Goal: Transaction & Acquisition: Purchase product/service

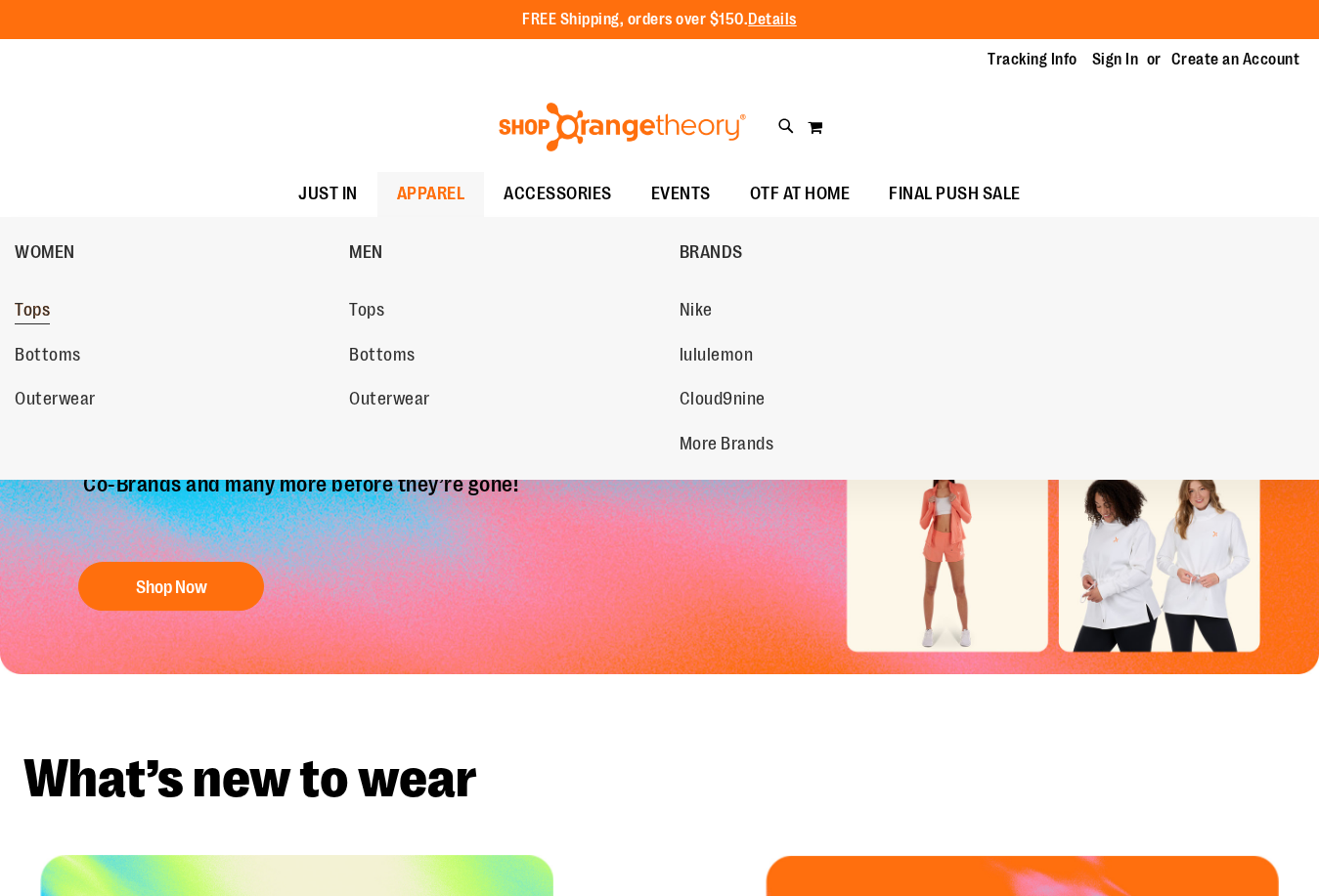
click at [34, 308] on span "Tops" at bounding box center [32, 311] width 35 height 25
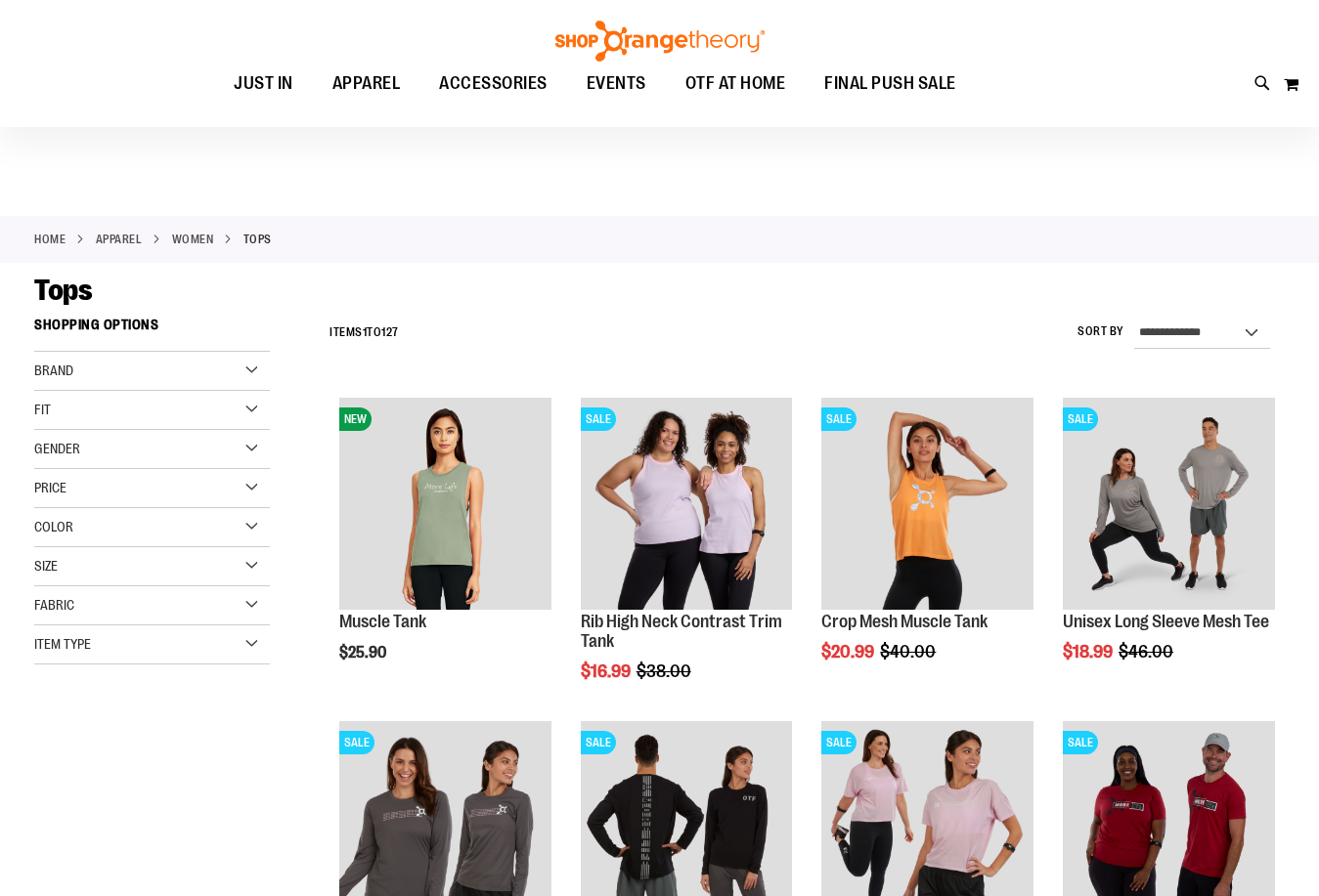
scroll to position [195, 0]
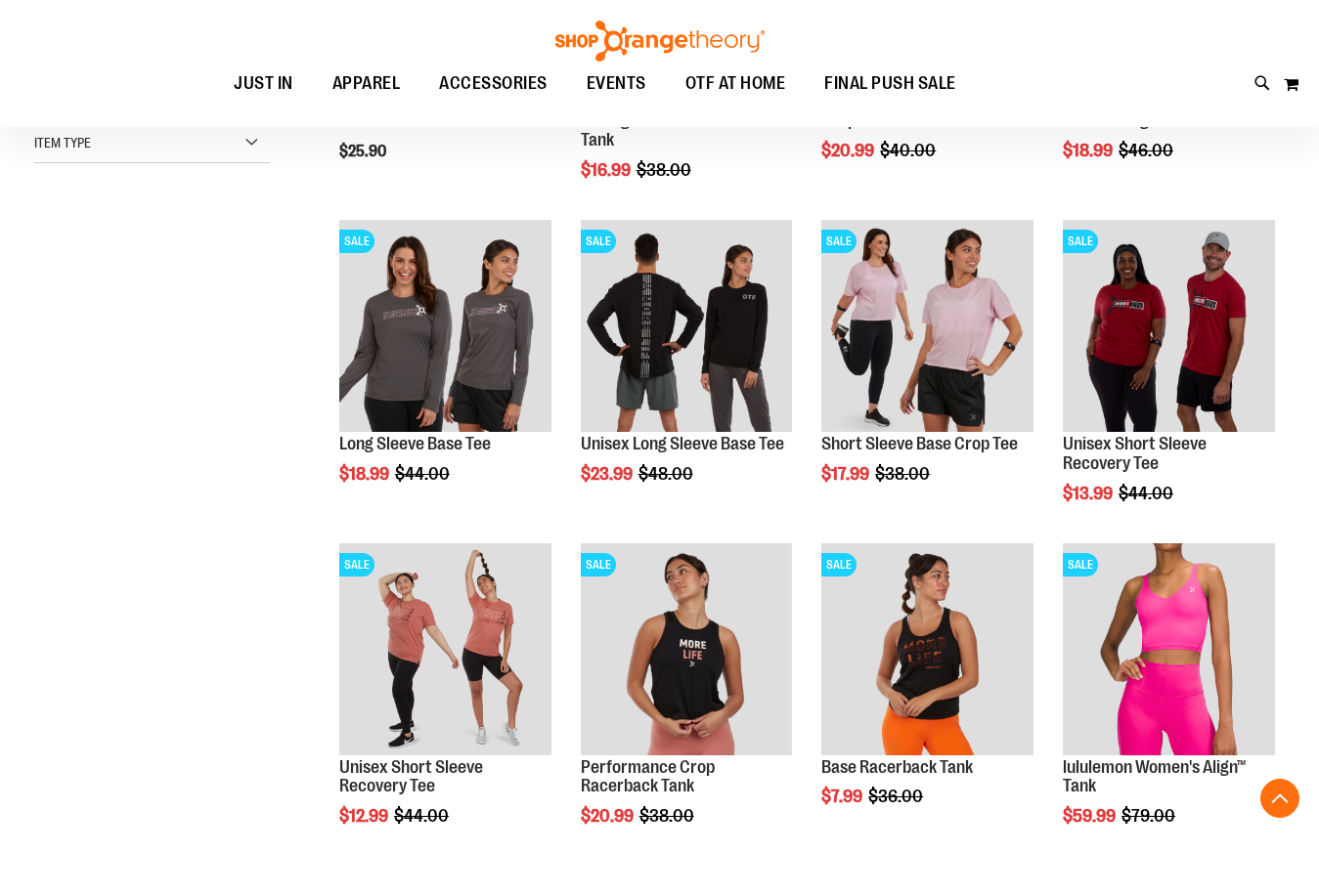
scroll to position [878, 0]
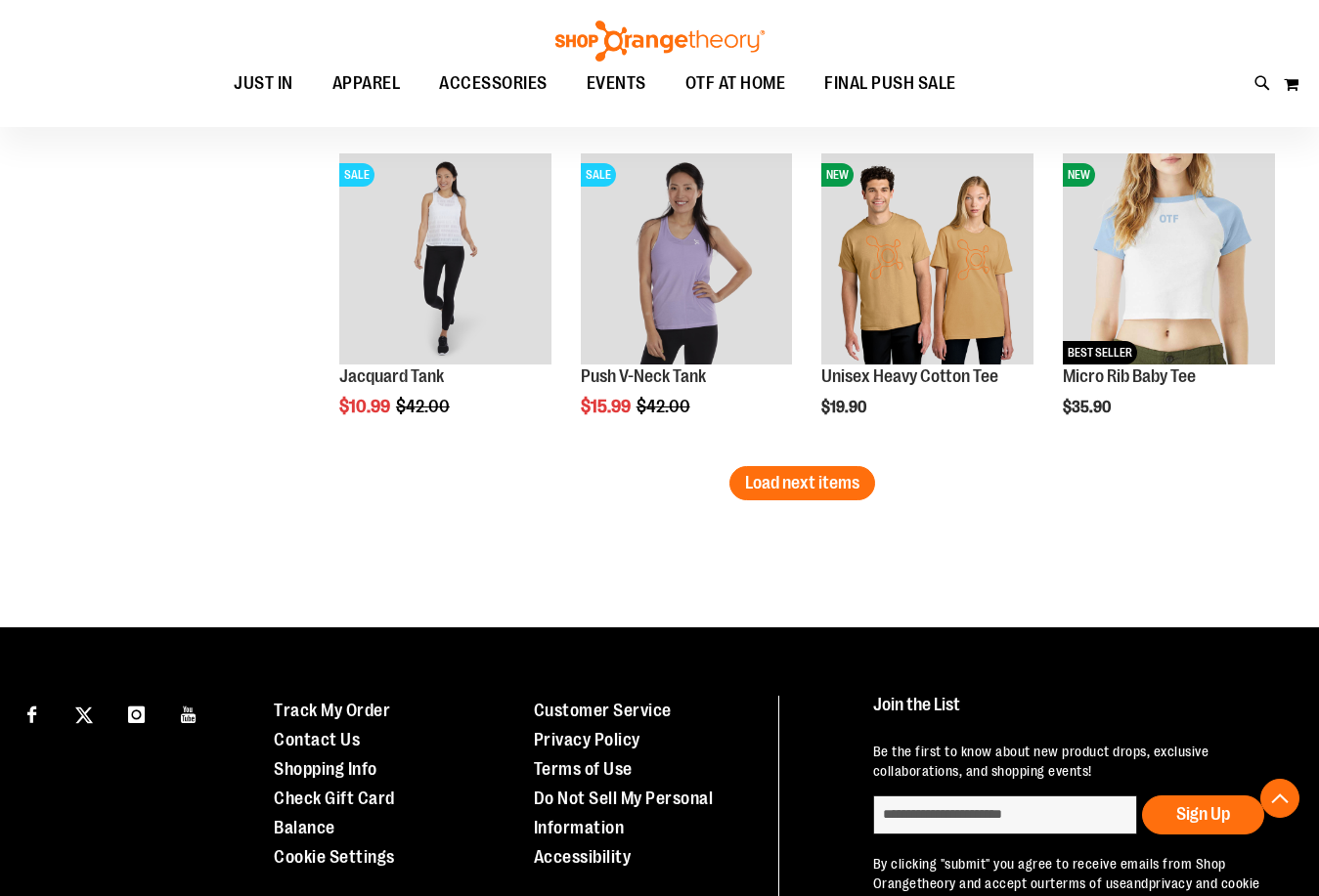
scroll to position [2832, 0]
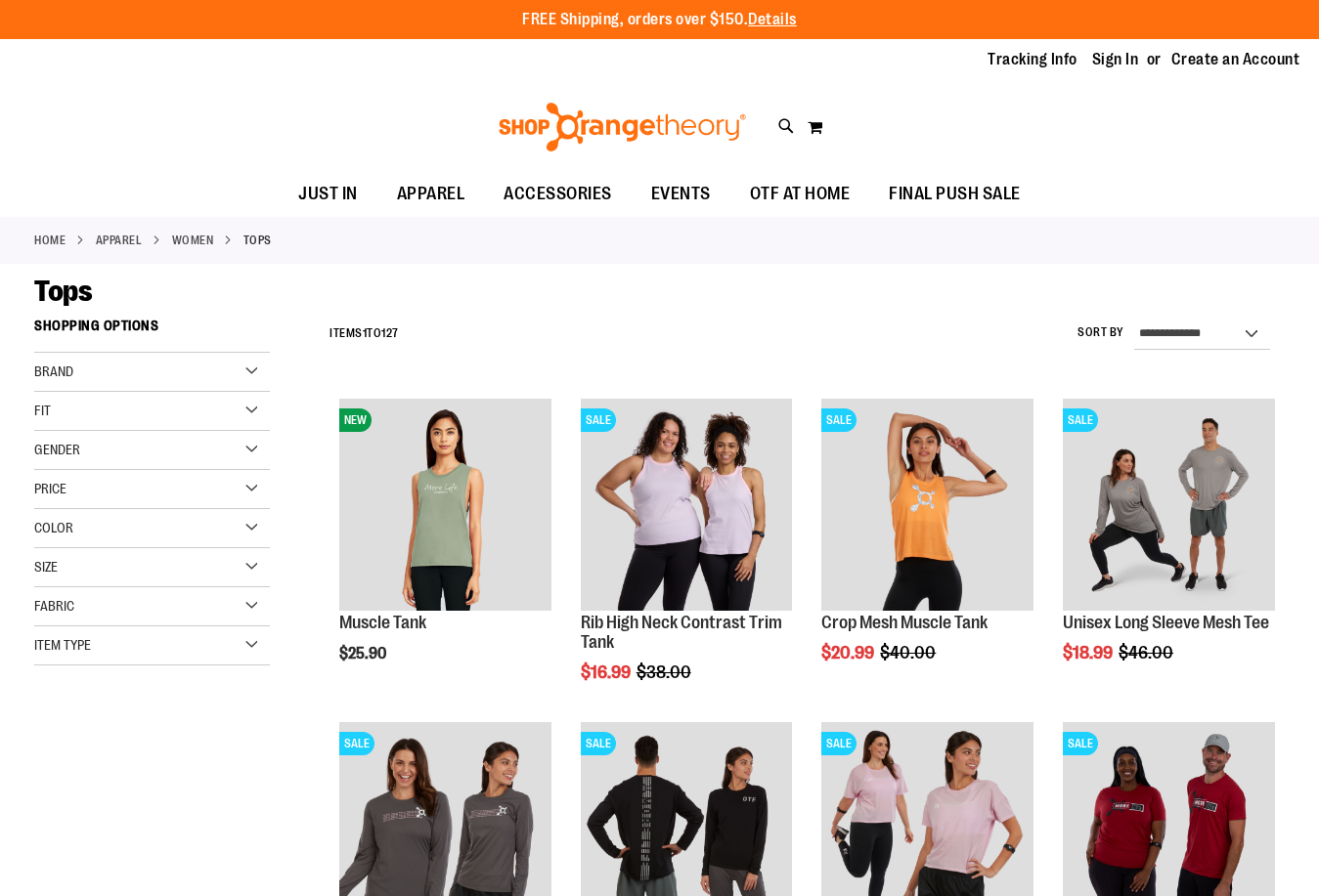
click at [238, 645] on div "Item Type" at bounding box center [152, 645] width 236 height 39
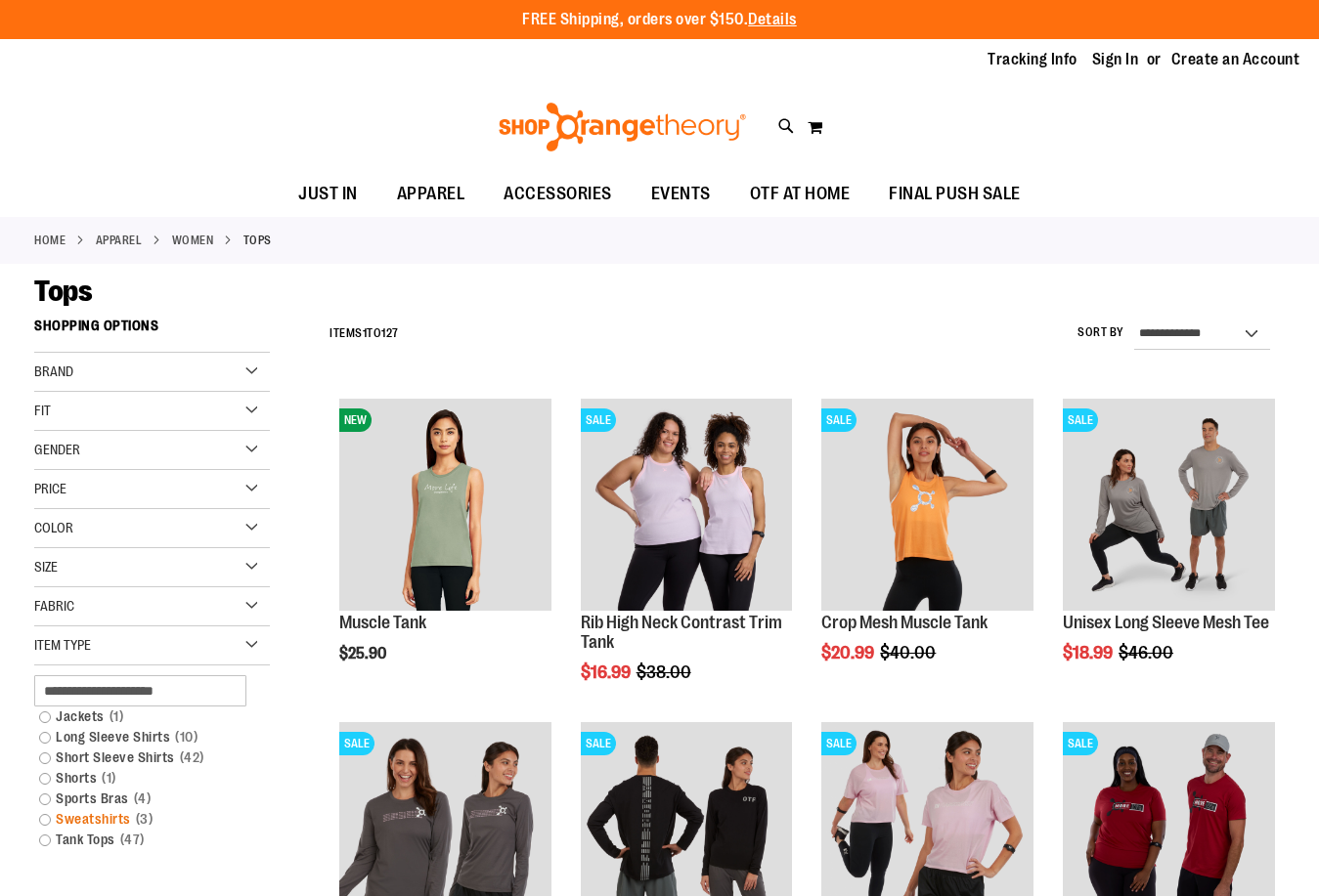
click at [96, 818] on link "Sweatshirts 3 items" at bounding box center [143, 818] width 226 height 21
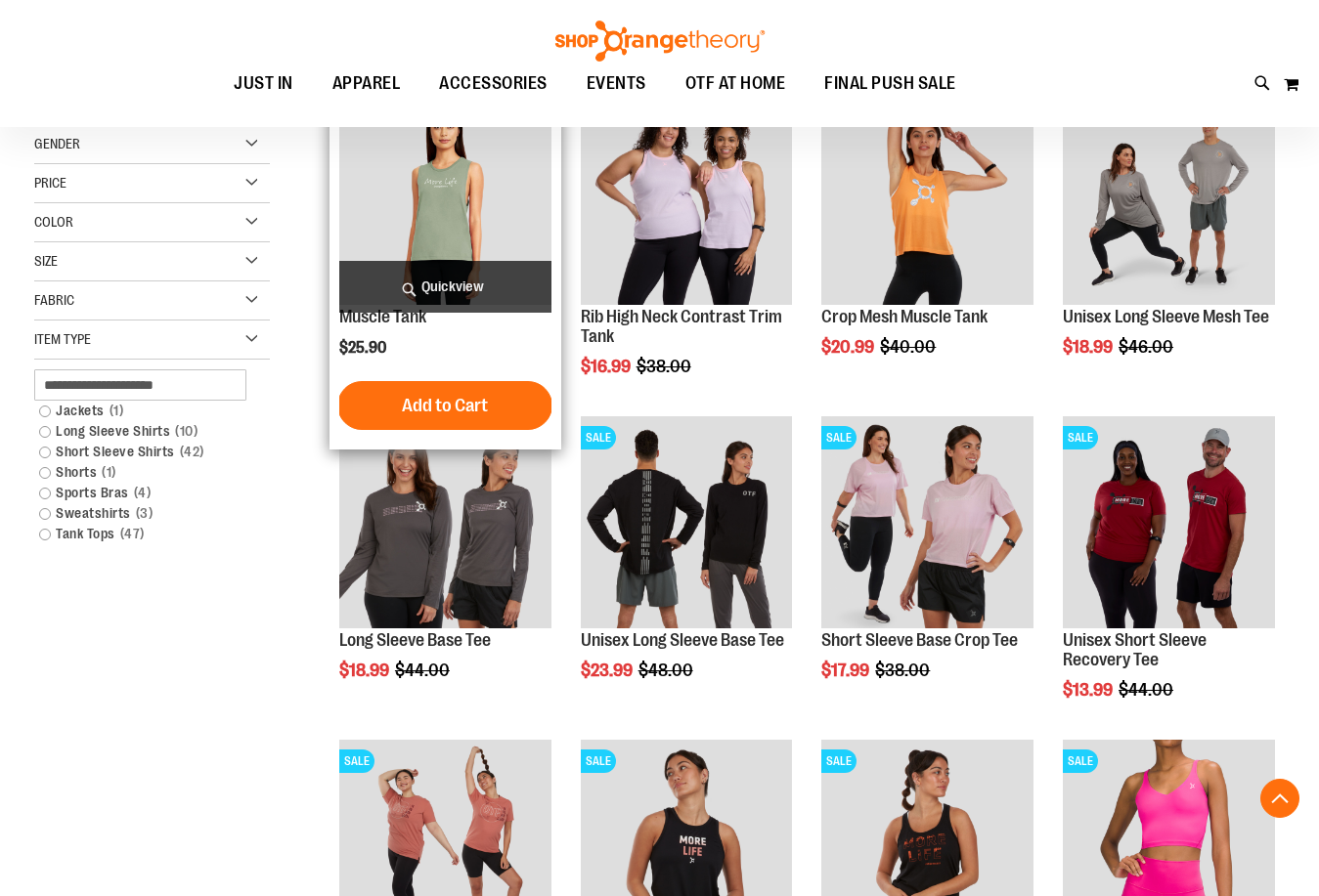
scroll to position [308, 0]
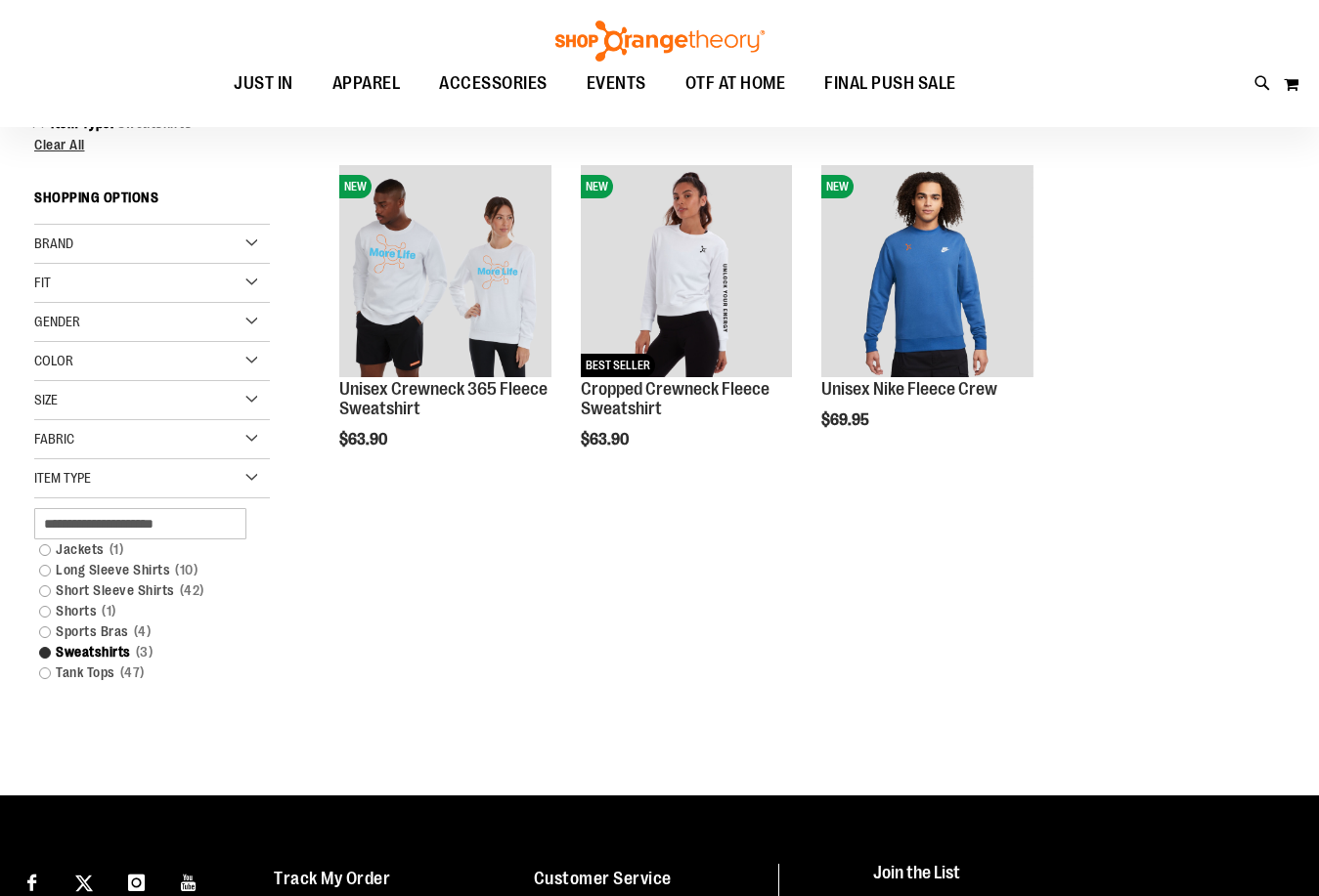
scroll to position [211, 0]
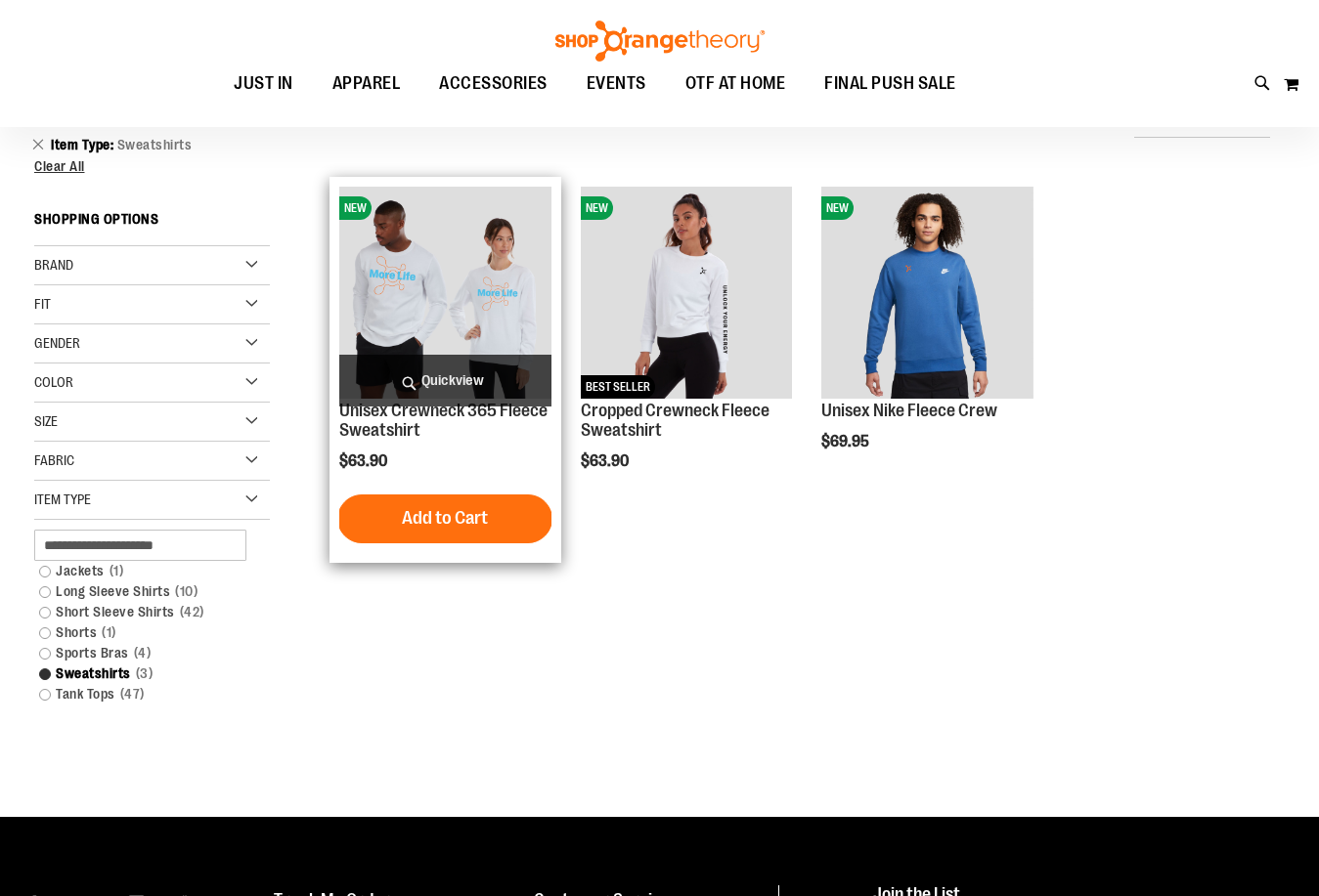
click at [433, 277] on img "product" at bounding box center [445, 293] width 212 height 212
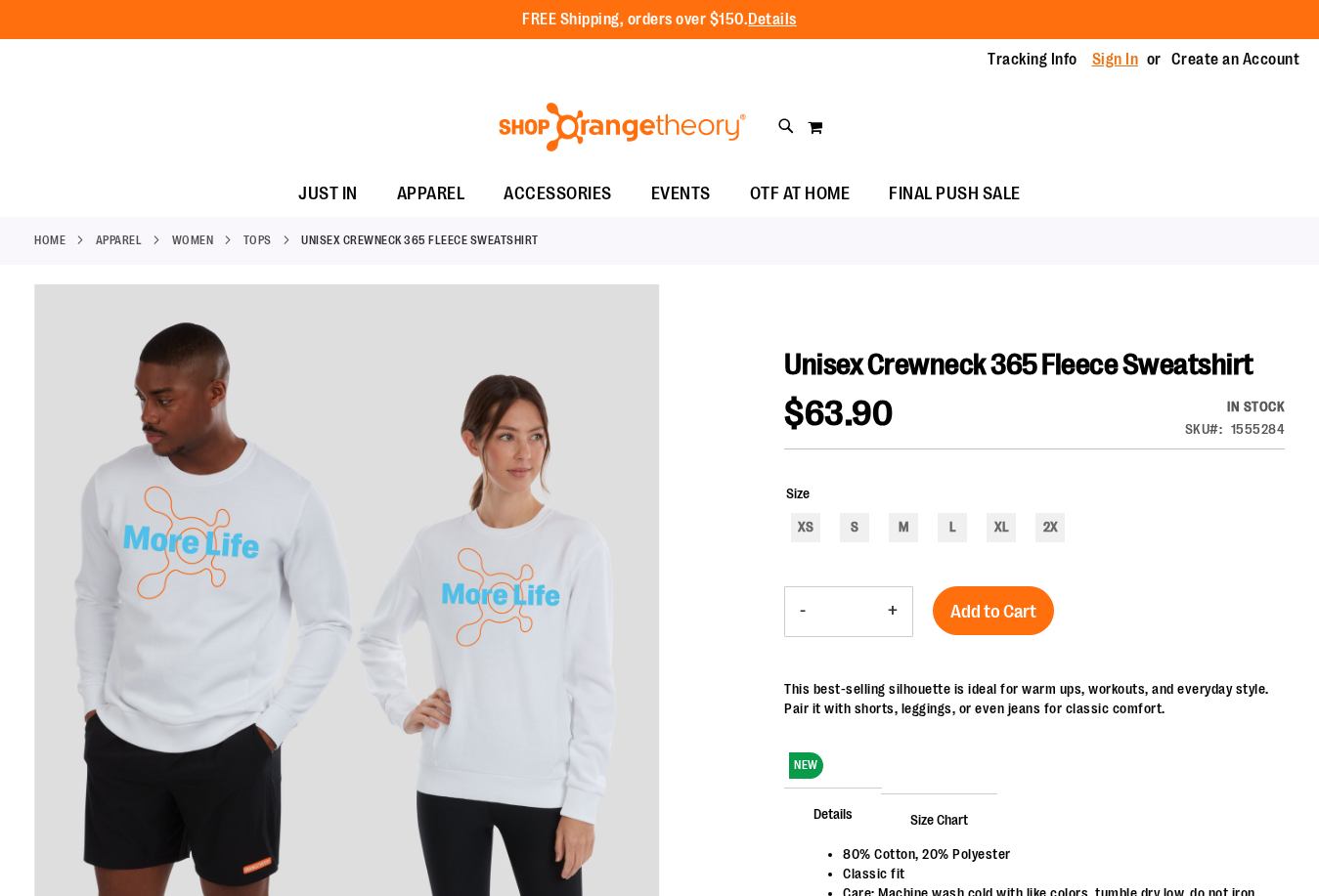
click at [1123, 60] on link "Sign In" at bounding box center [1116, 60] width 47 height 22
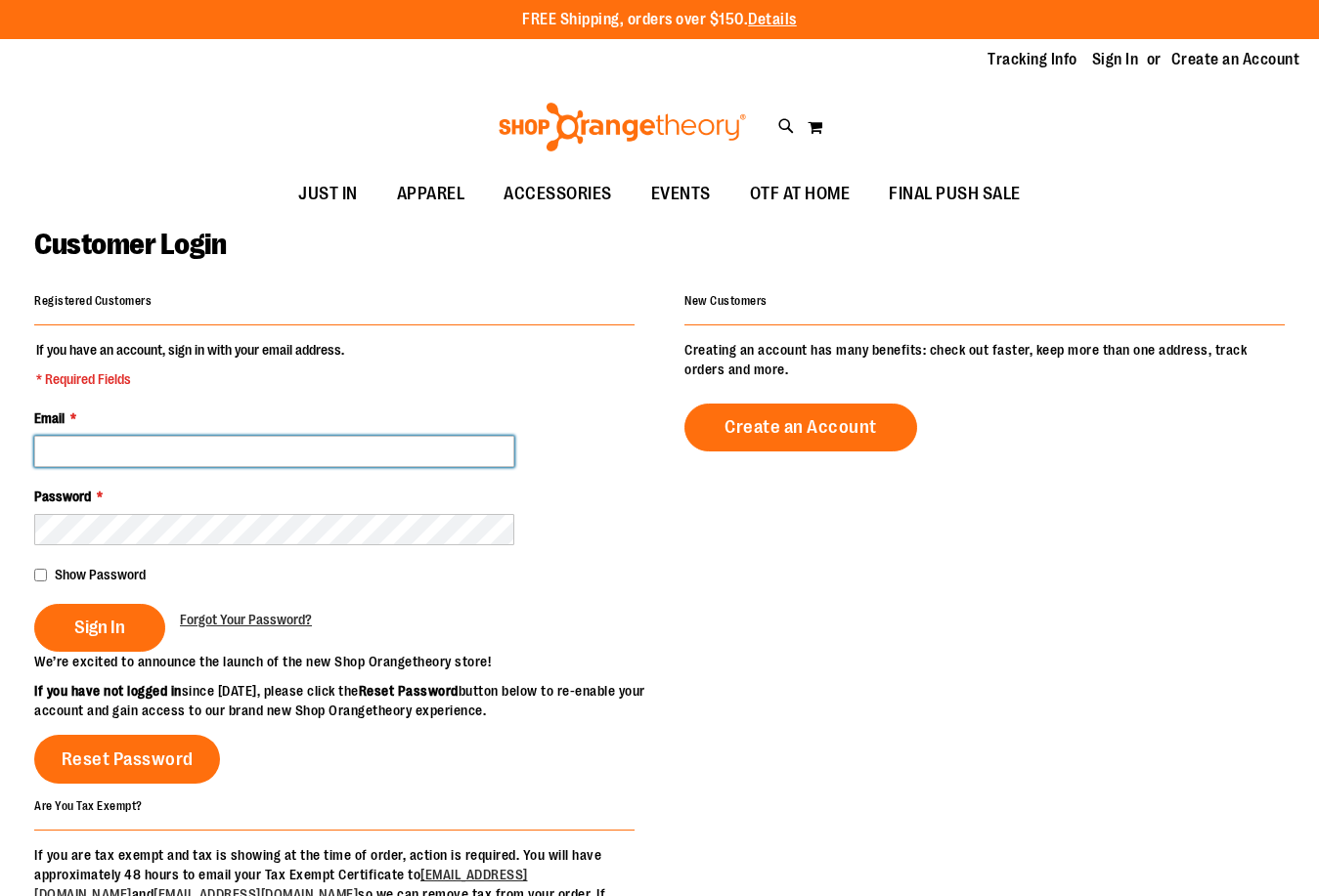
click at [278, 451] on input "Email *" at bounding box center [274, 452] width 480 height 31
type input "**********"
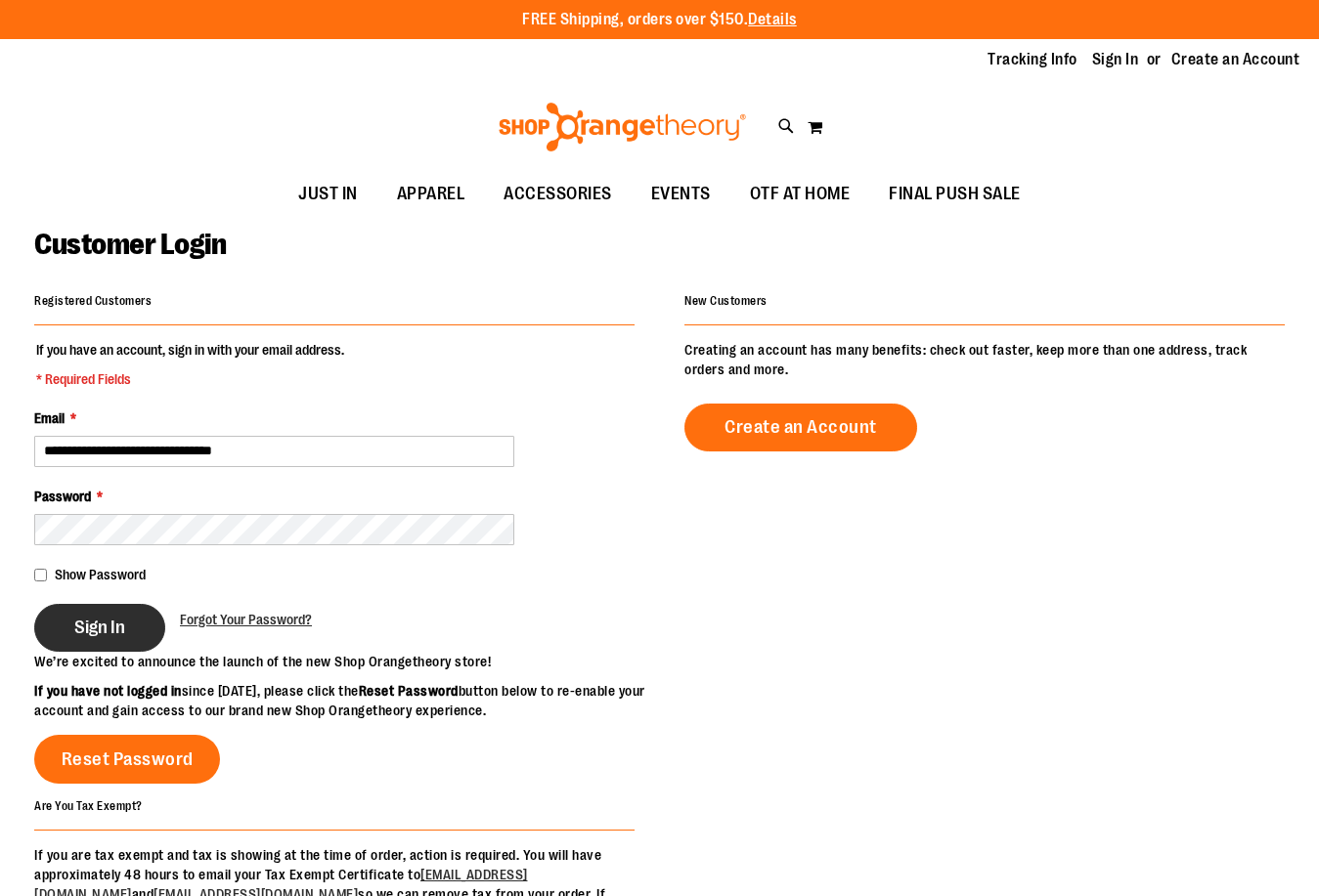
click at [126, 631] on button "Sign In" at bounding box center [99, 628] width 131 height 48
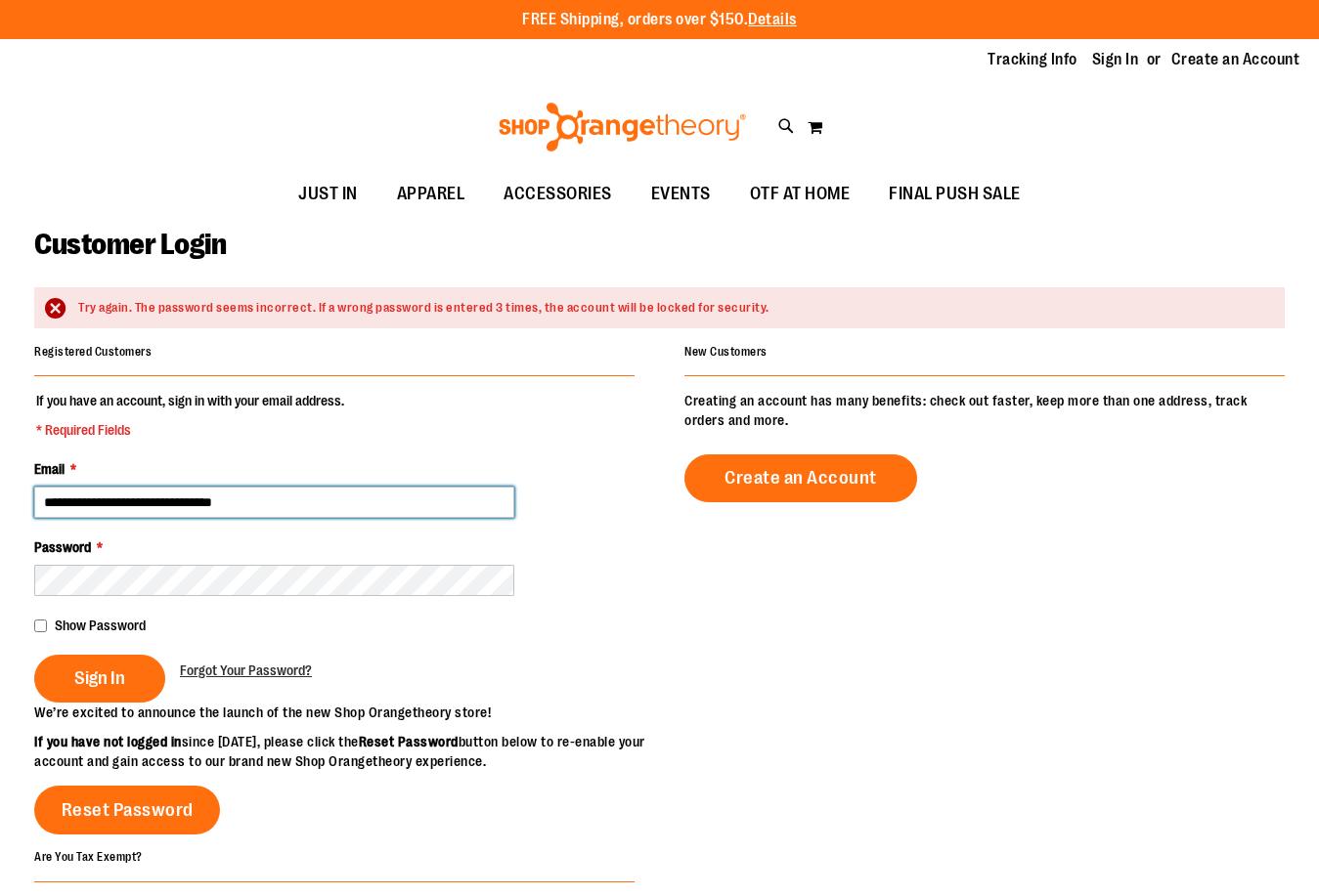
click at [290, 495] on input "**********" at bounding box center [274, 502] width 480 height 31
click at [81, 498] on input "**********" at bounding box center [274, 502] width 480 height 31
type input "**********"
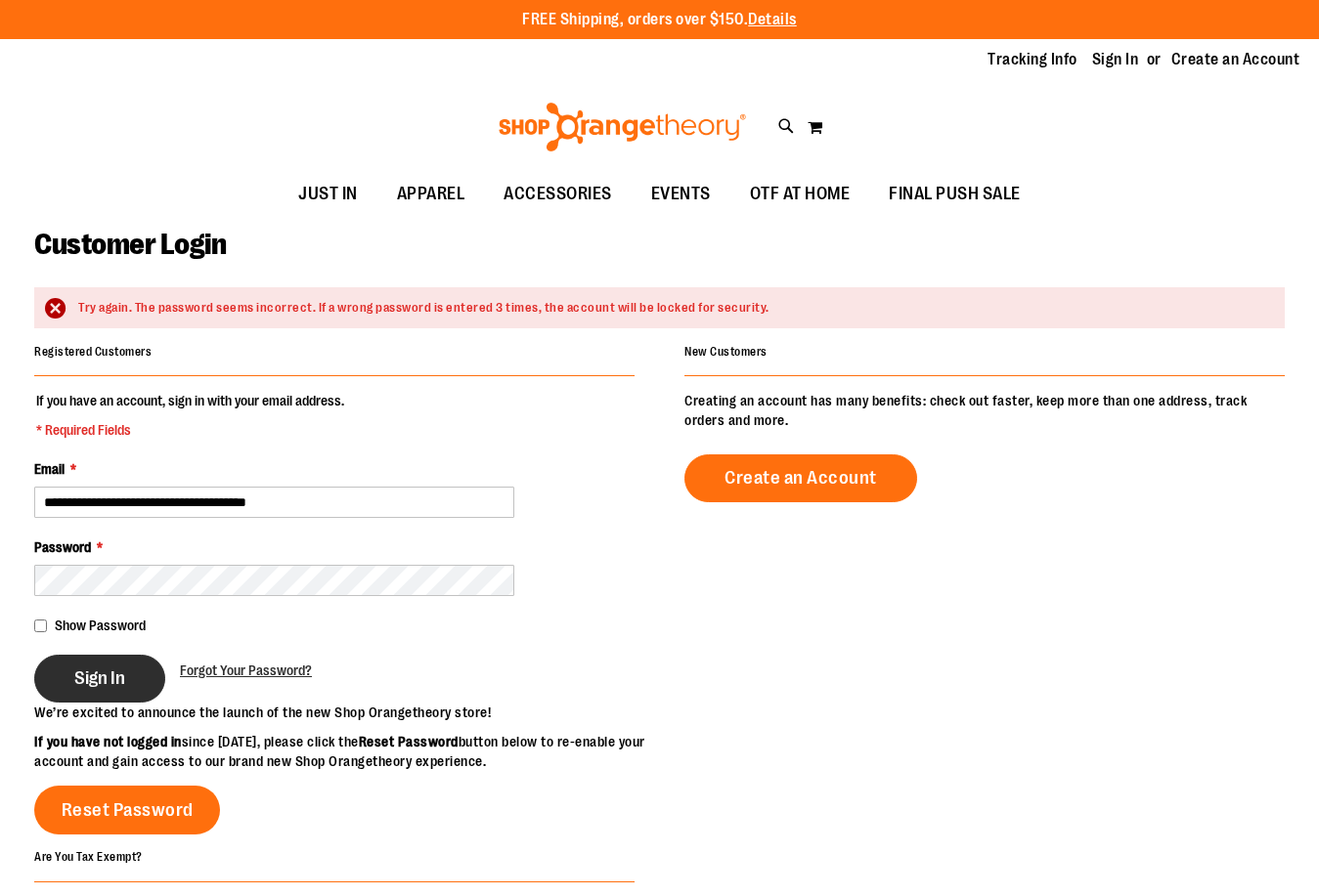
click at [139, 664] on button "Sign In" at bounding box center [99, 678] width 131 height 48
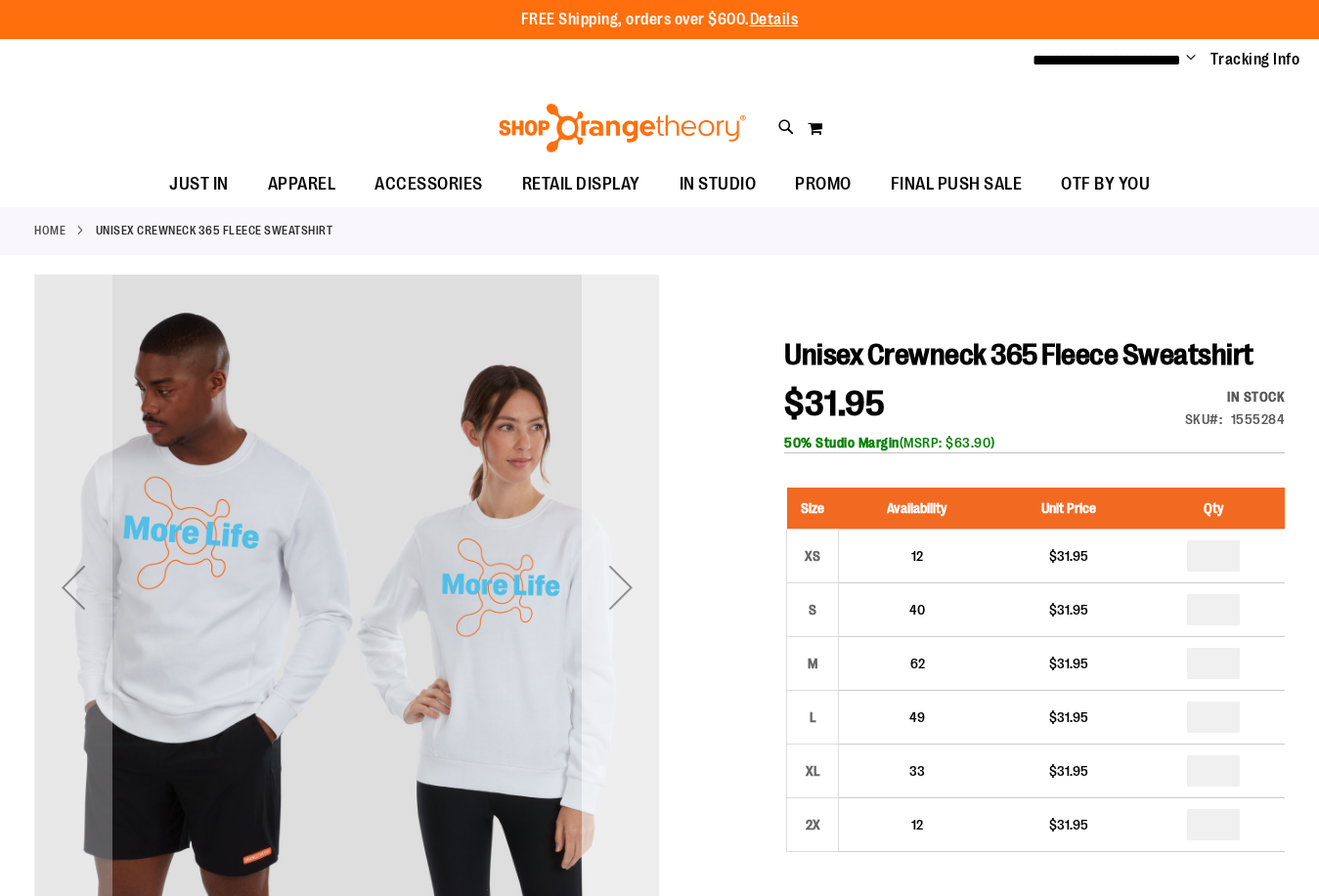
click at [615, 582] on div "Next" at bounding box center [621, 588] width 79 height 79
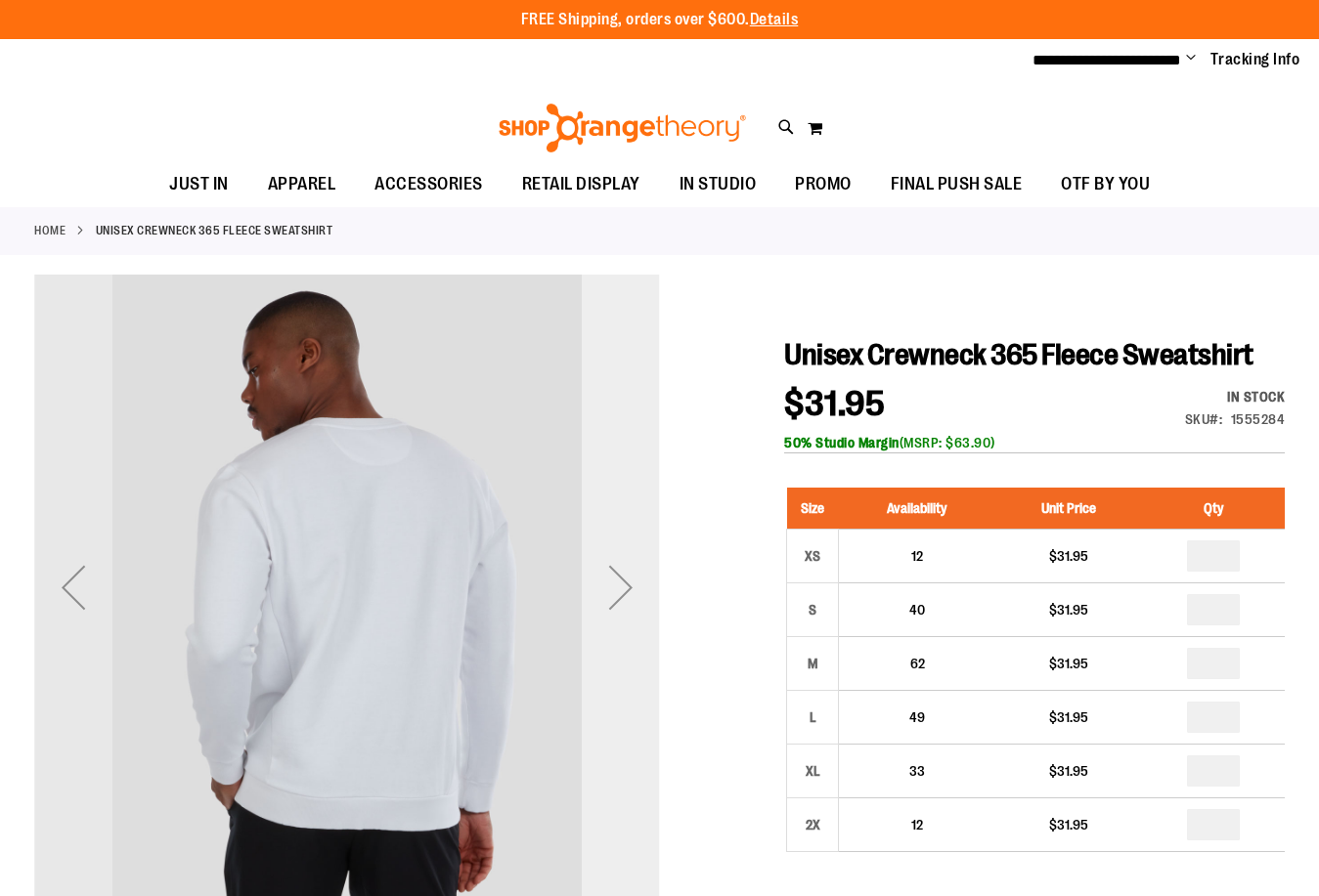
click at [627, 572] on div "Next" at bounding box center [621, 588] width 79 height 79
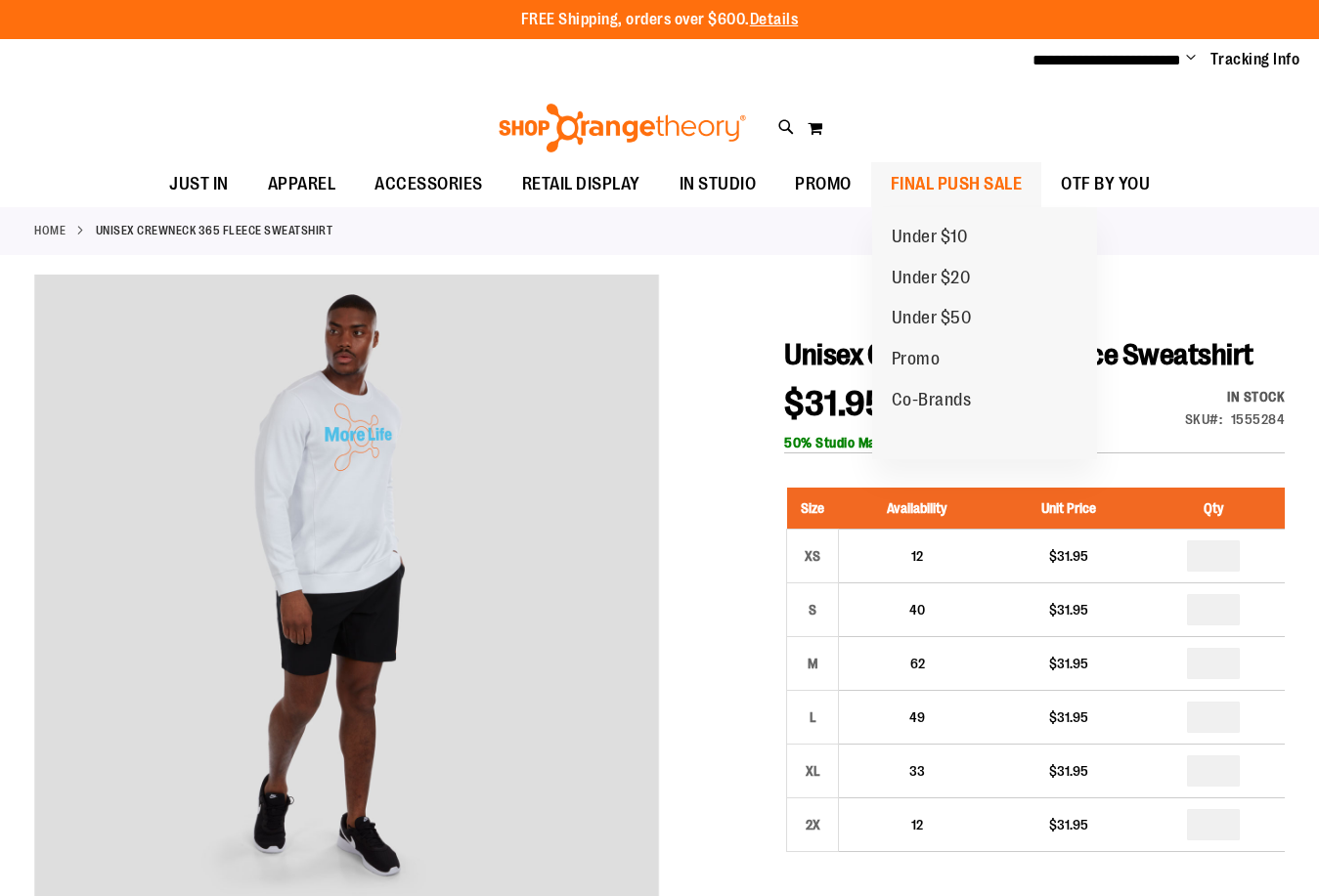
click at [905, 171] on span "FINAL PUSH SALE" at bounding box center [956, 184] width 132 height 44
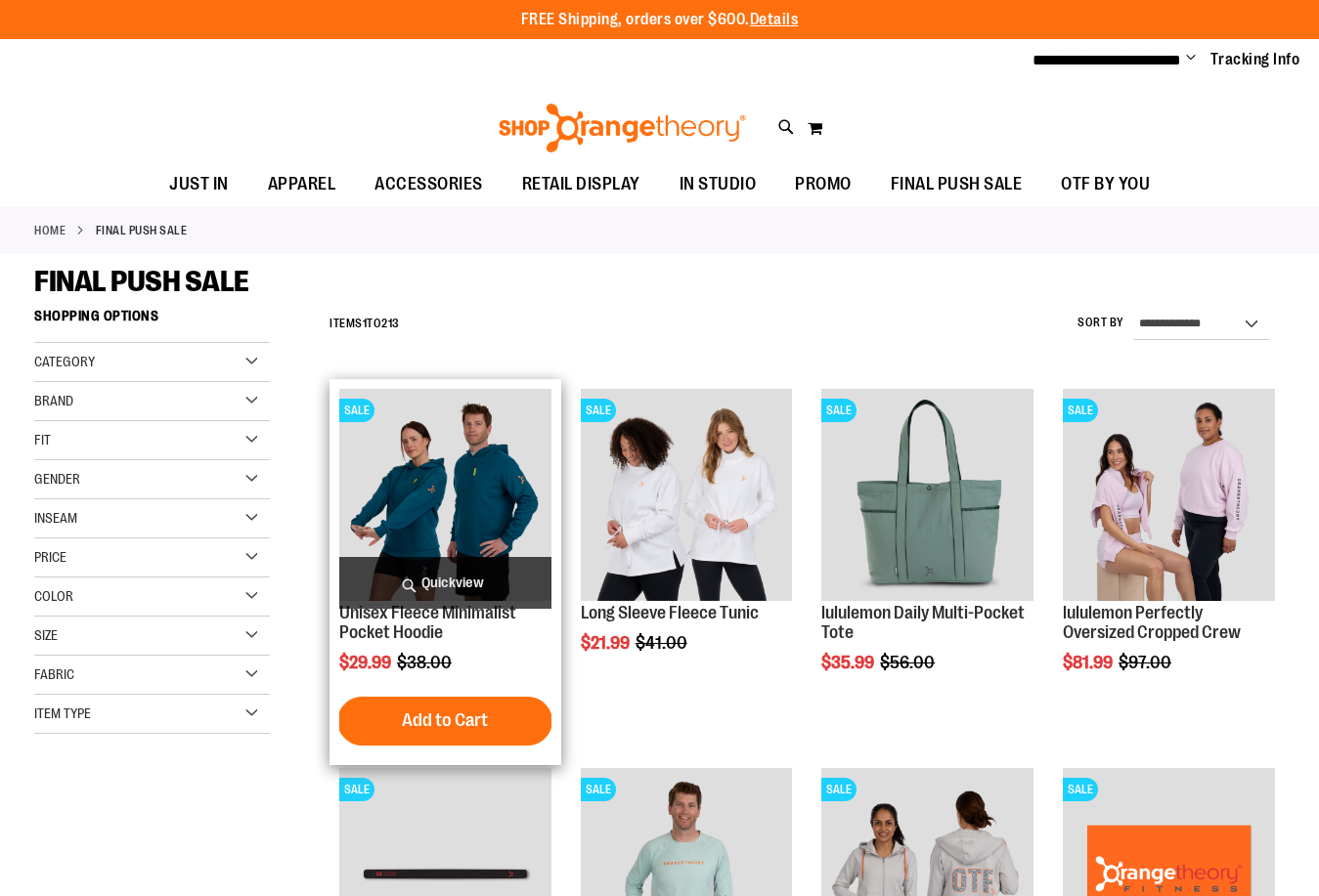
click at [468, 493] on img "product" at bounding box center [445, 495] width 212 height 212
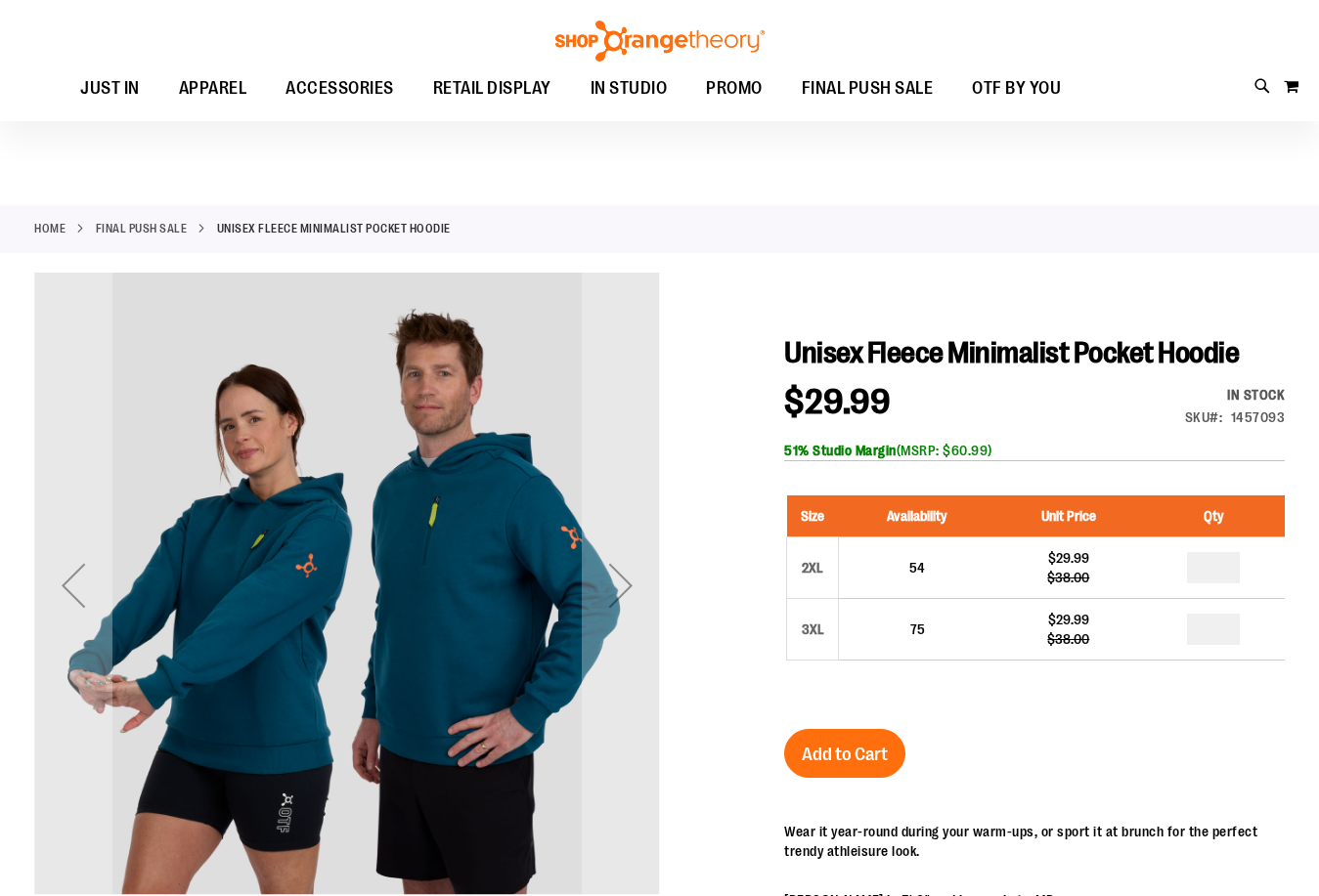
scroll to position [96, 0]
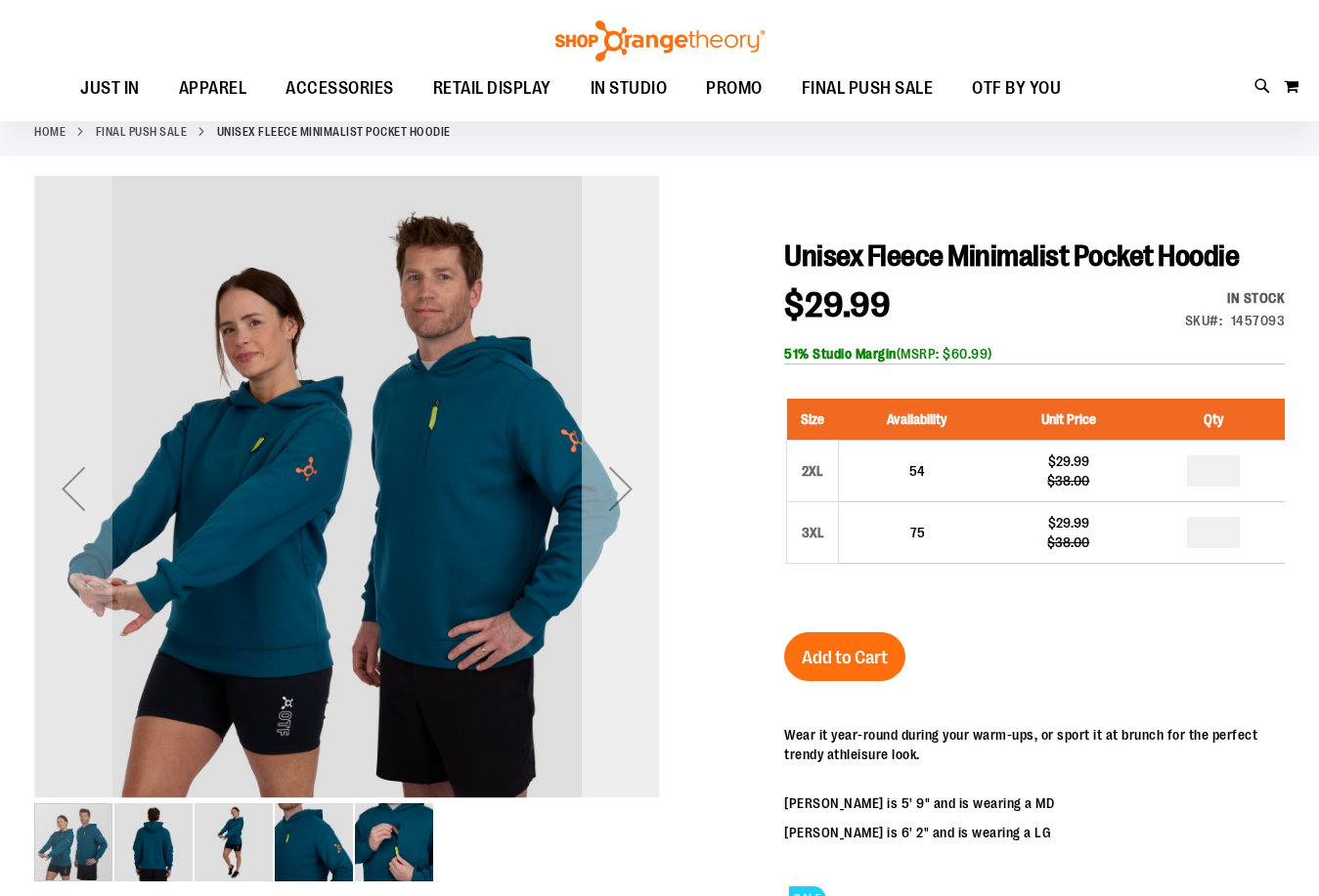
click at [625, 494] on div "Next" at bounding box center [621, 488] width 79 height 79
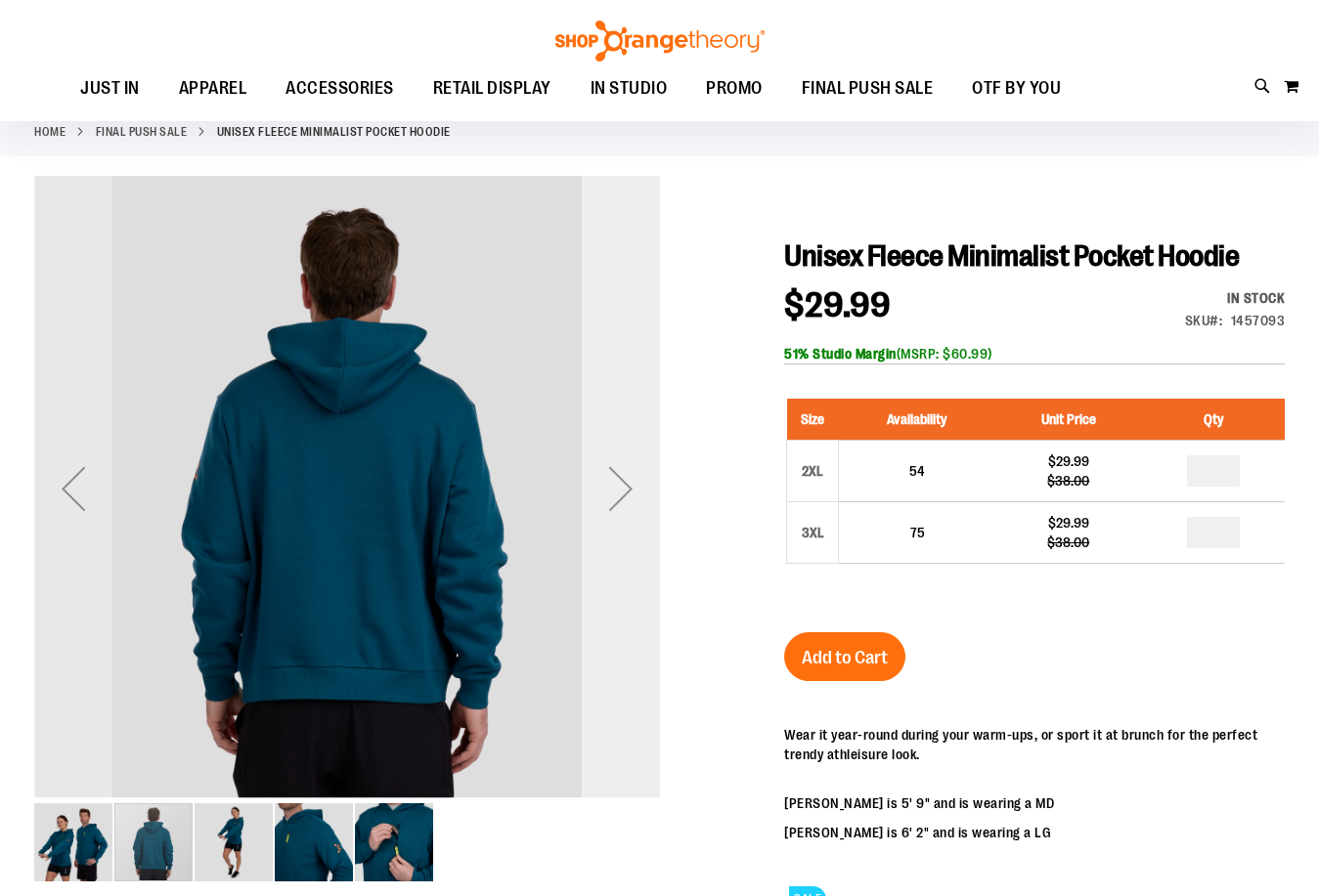
click at [625, 494] on div "Next" at bounding box center [621, 488] width 79 height 79
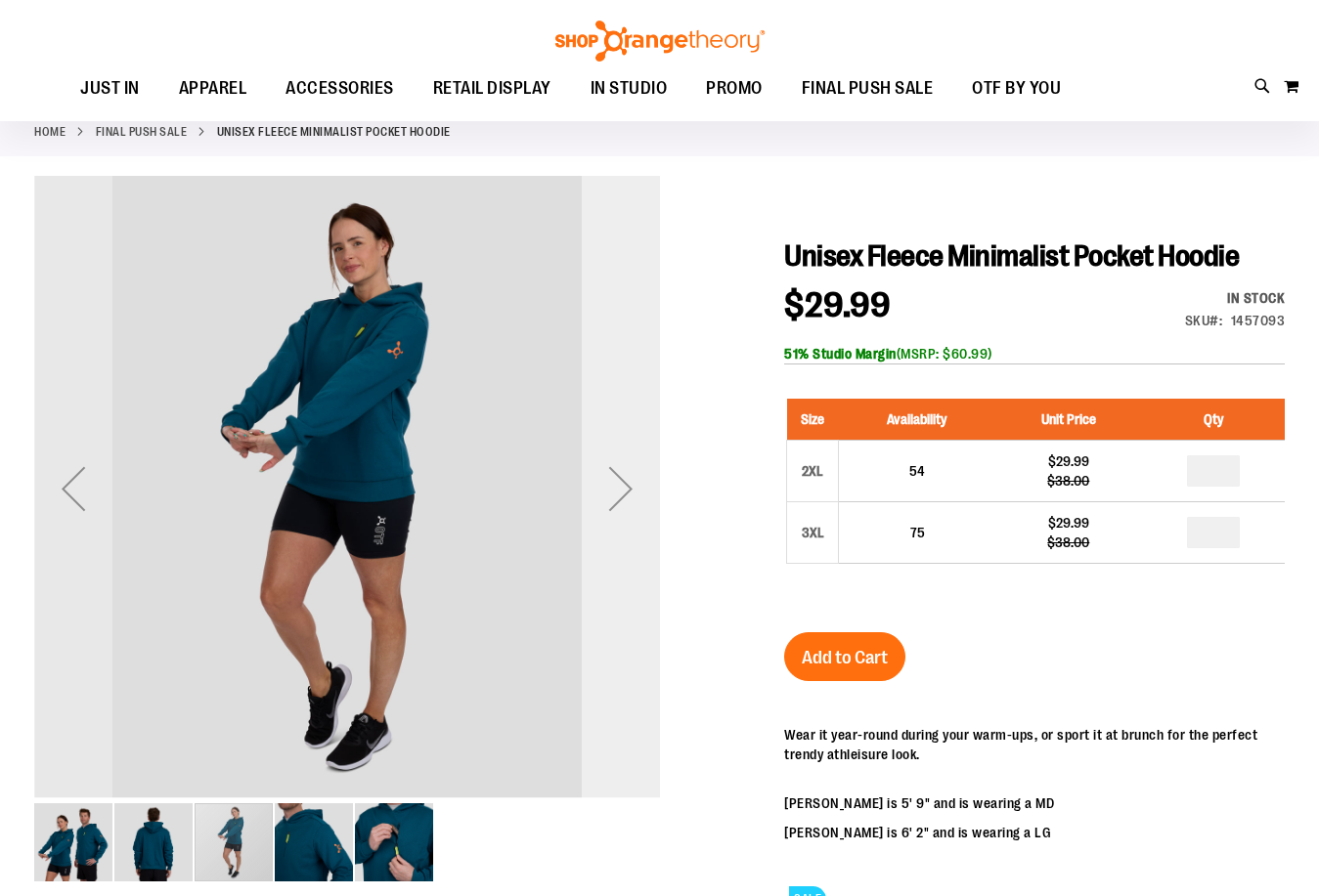
click at [625, 494] on div "Next" at bounding box center [621, 488] width 79 height 79
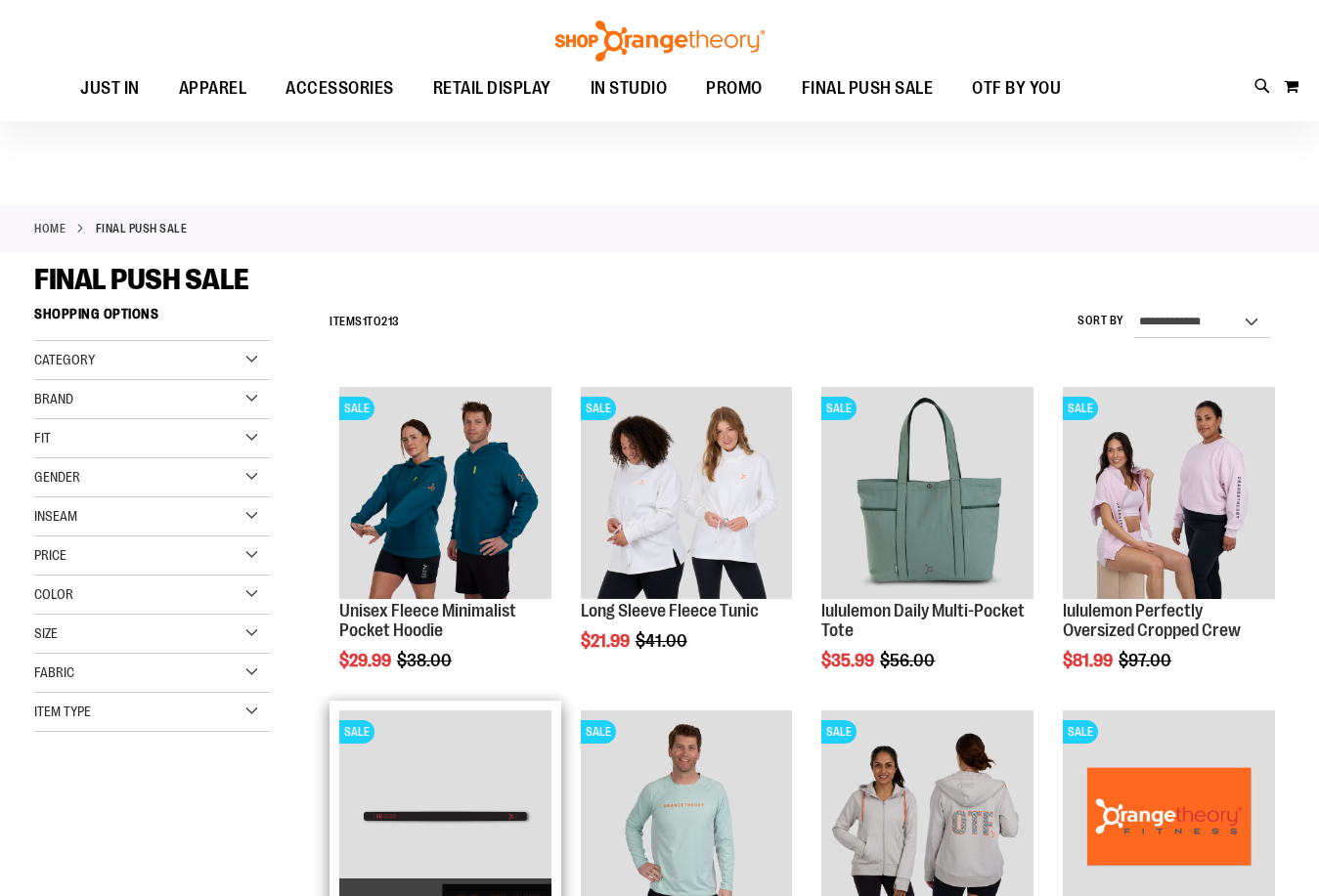
scroll to position [195, 0]
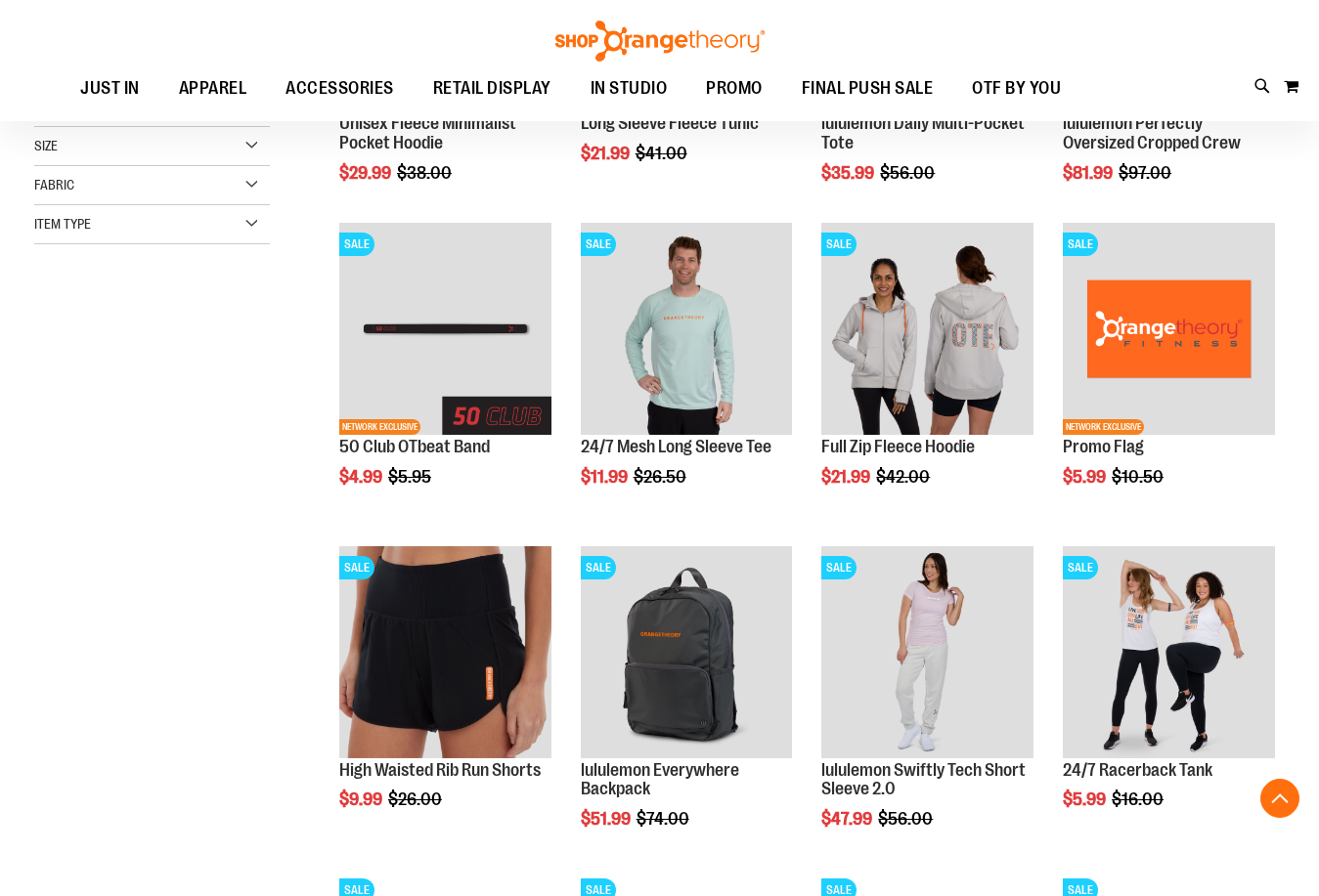
scroll to position [781, 0]
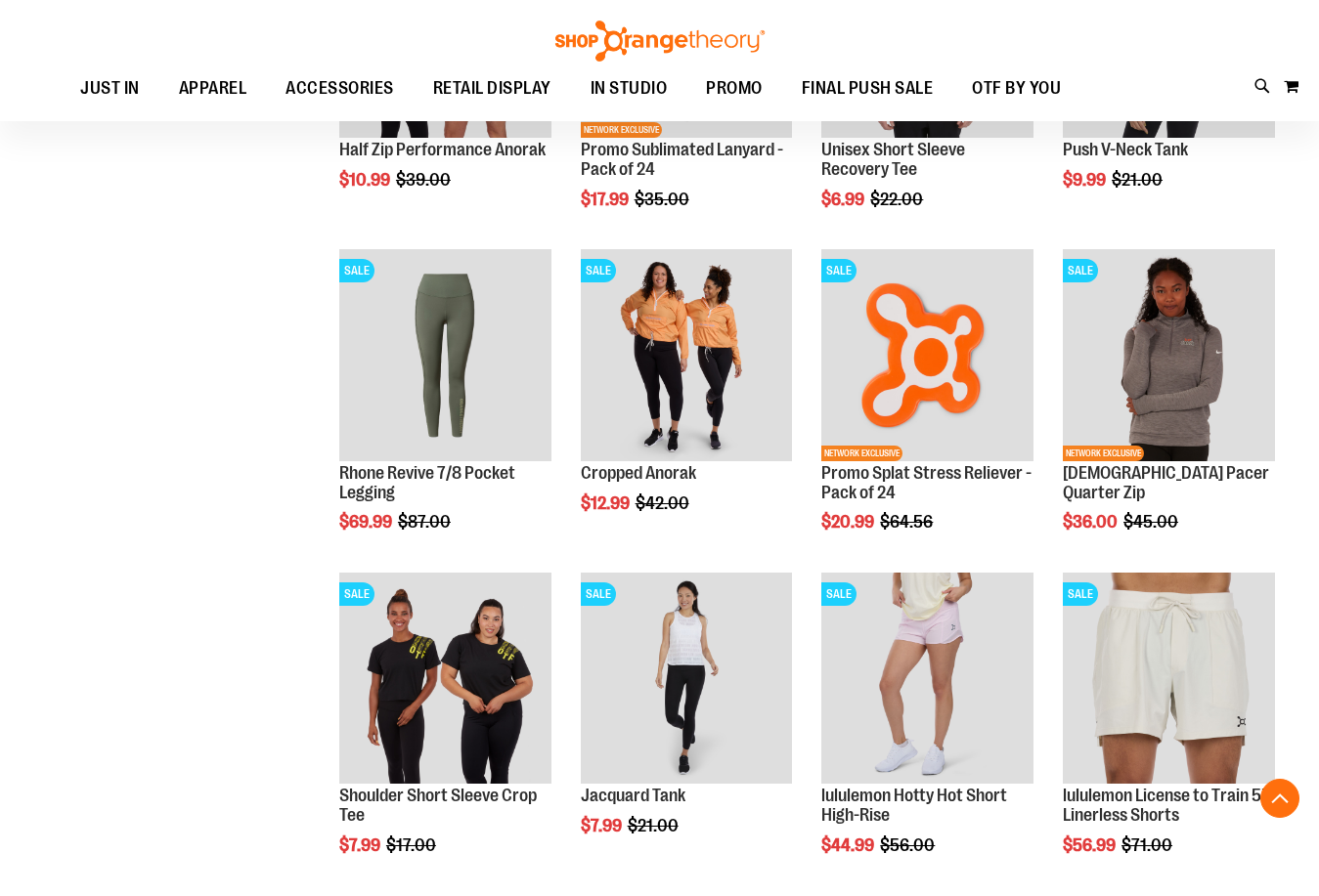
scroll to position [1465, 0]
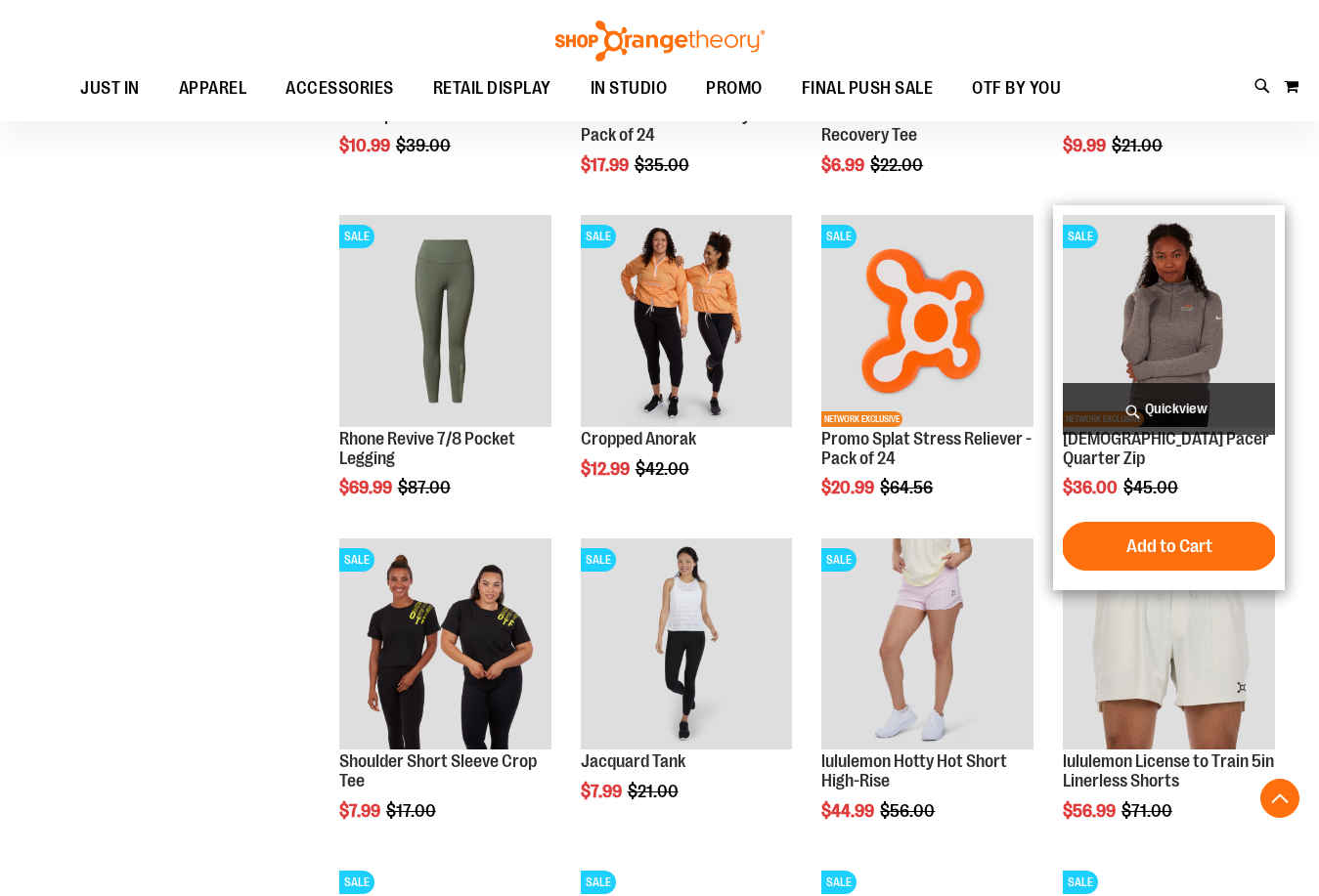
click at [1157, 319] on img "product" at bounding box center [1169, 321] width 212 height 212
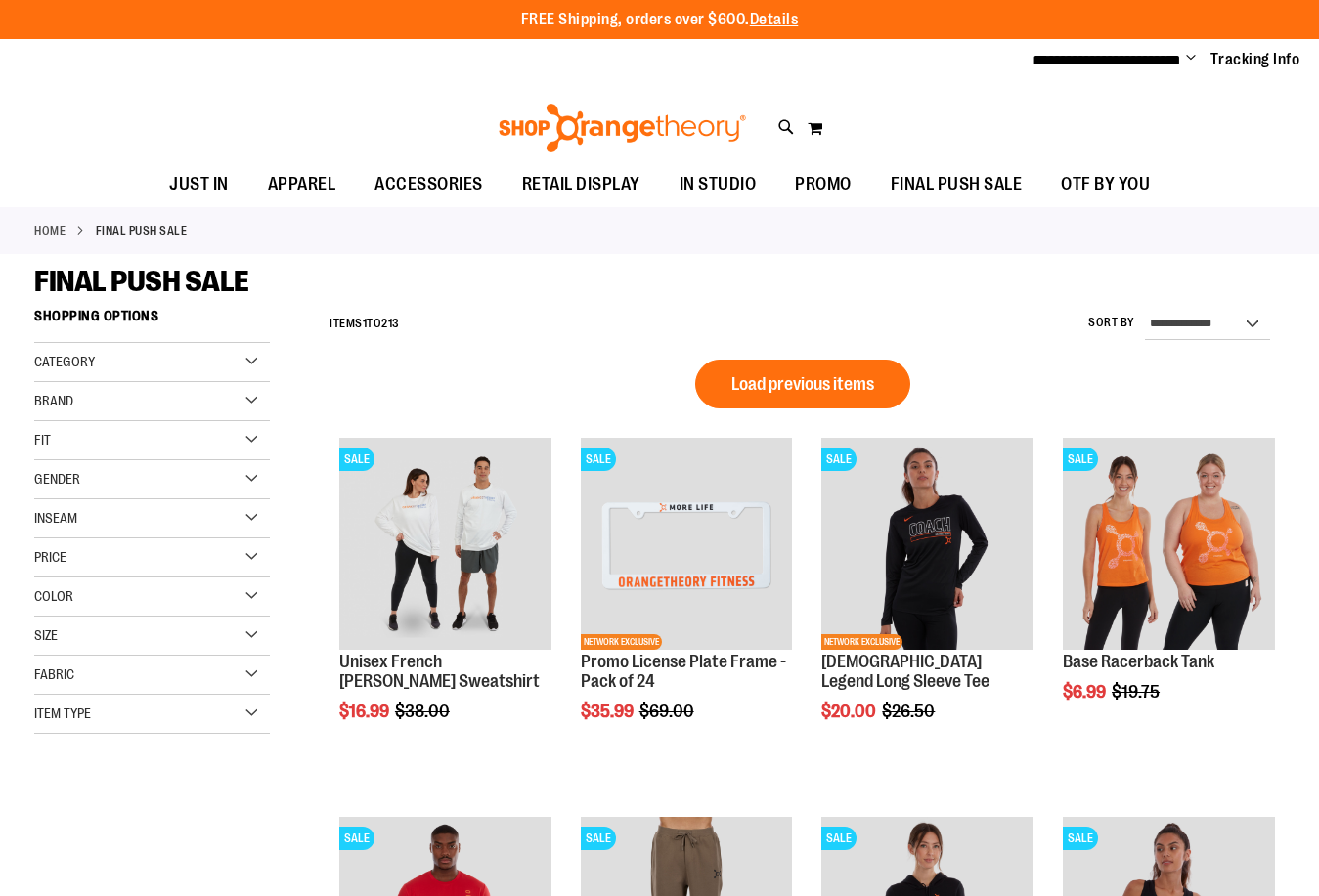
click at [437, 522] on img "product" at bounding box center [445, 544] width 212 height 212
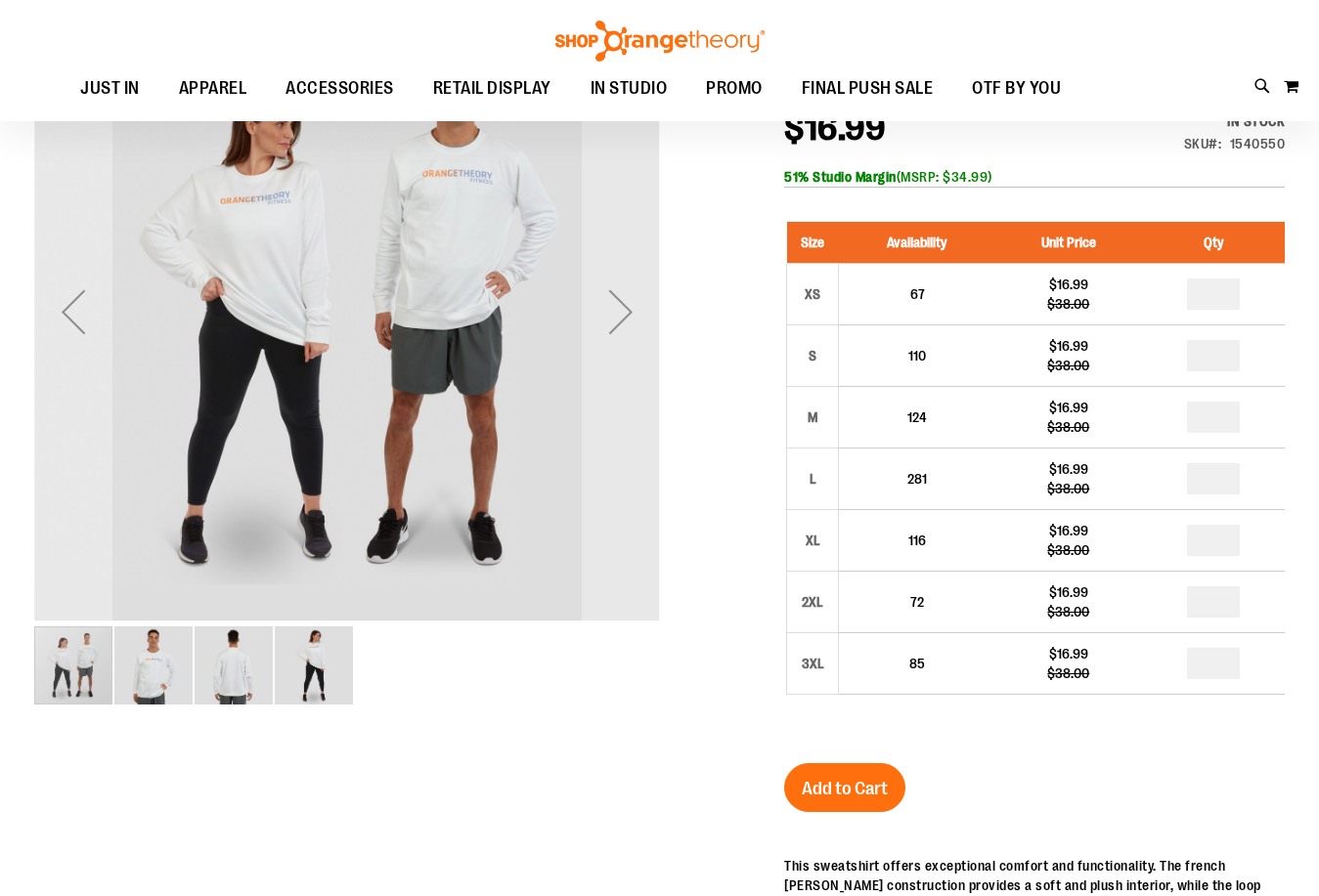
scroll to position [195, 0]
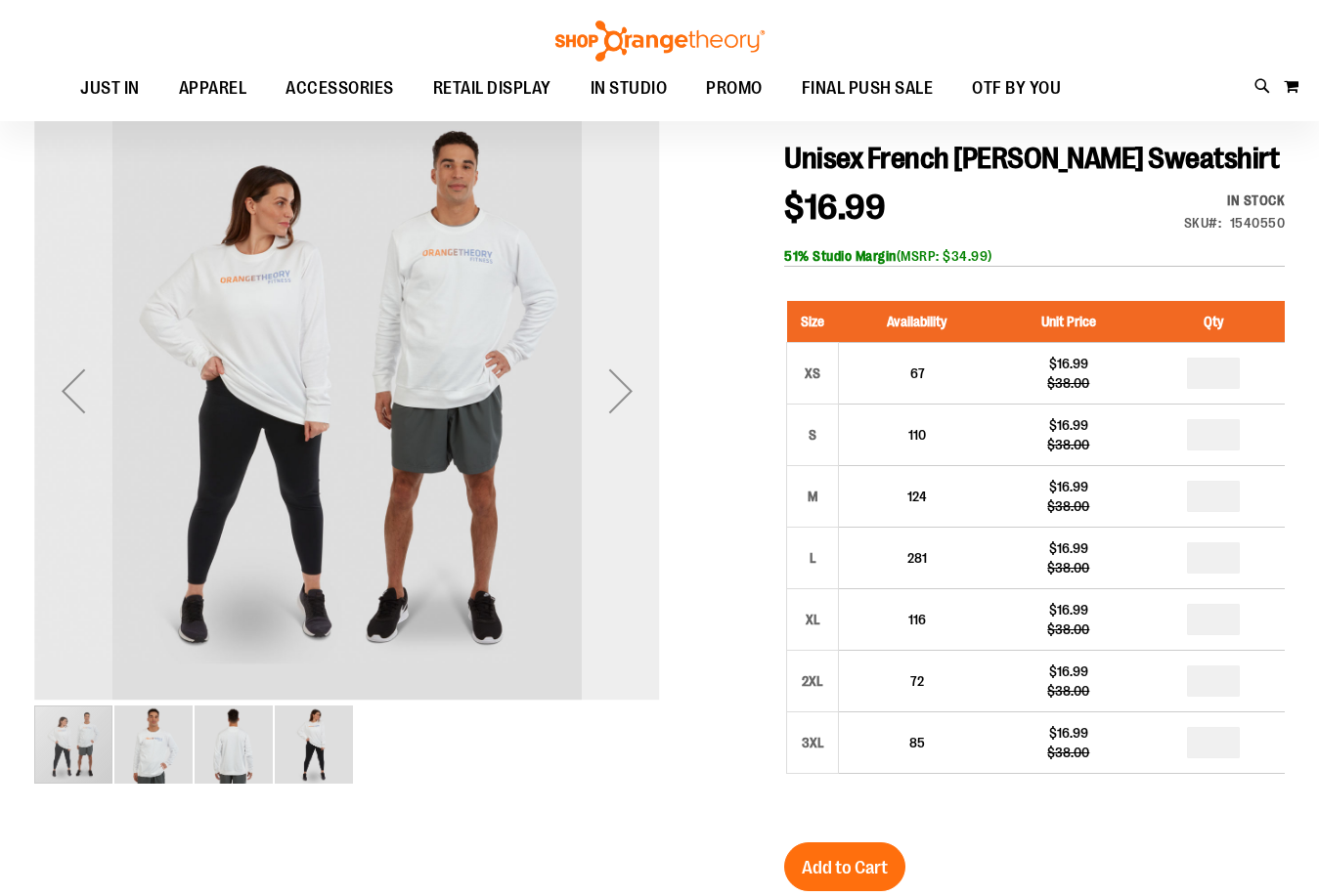
click at [622, 392] on div "Next" at bounding box center [621, 391] width 79 height 79
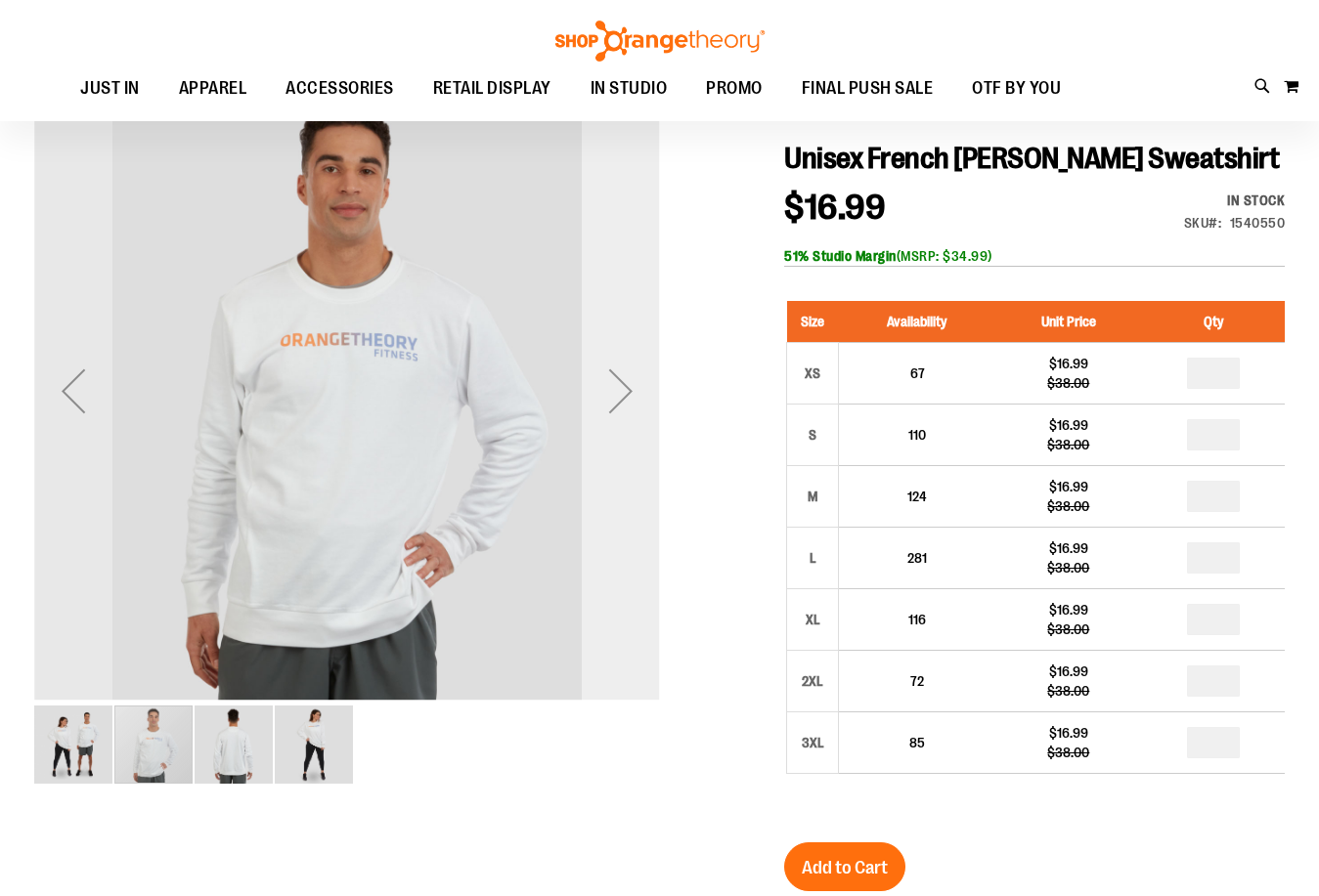
click at [622, 392] on div "Next" at bounding box center [621, 391] width 79 height 79
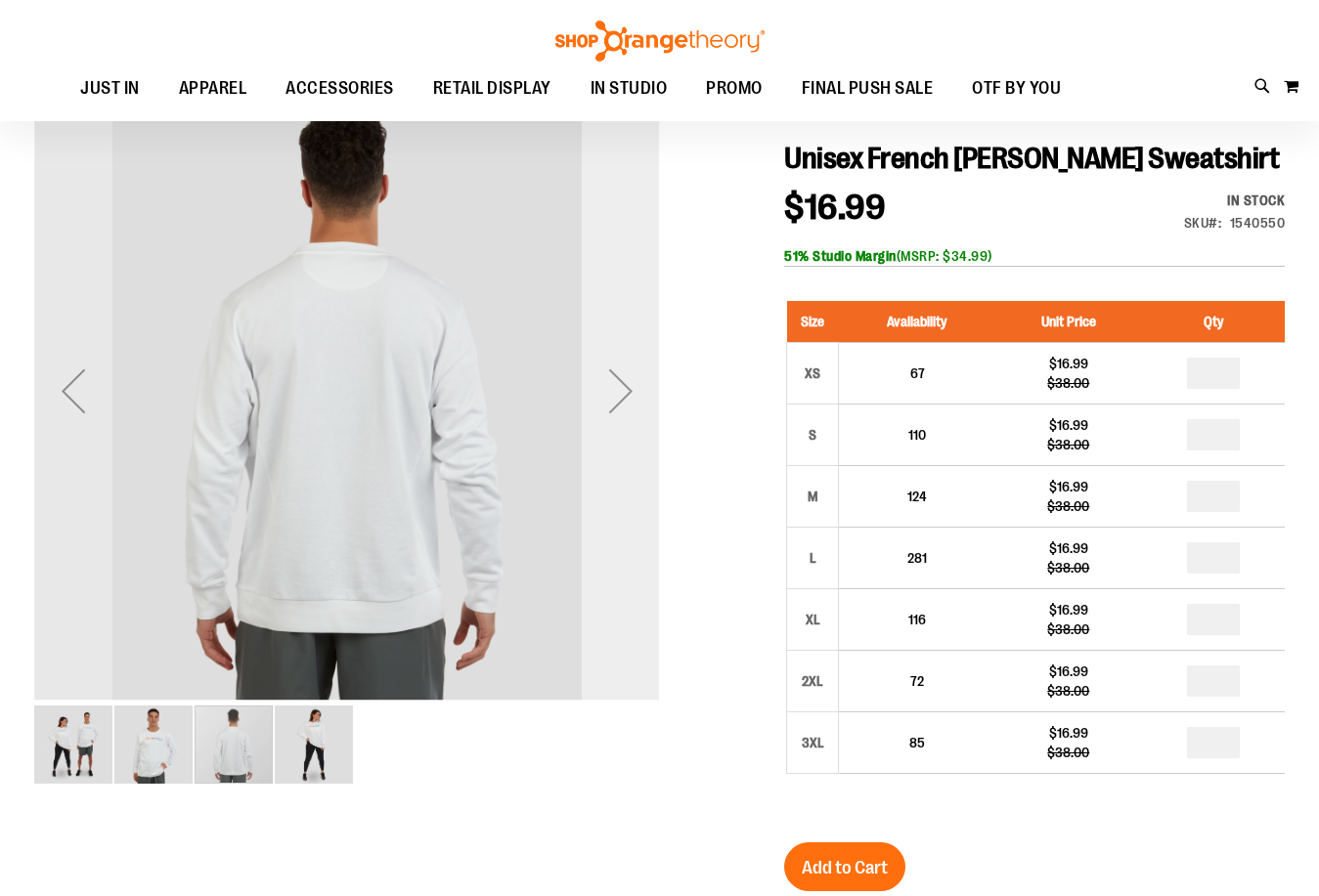
click at [622, 392] on div "Next" at bounding box center [621, 391] width 79 height 79
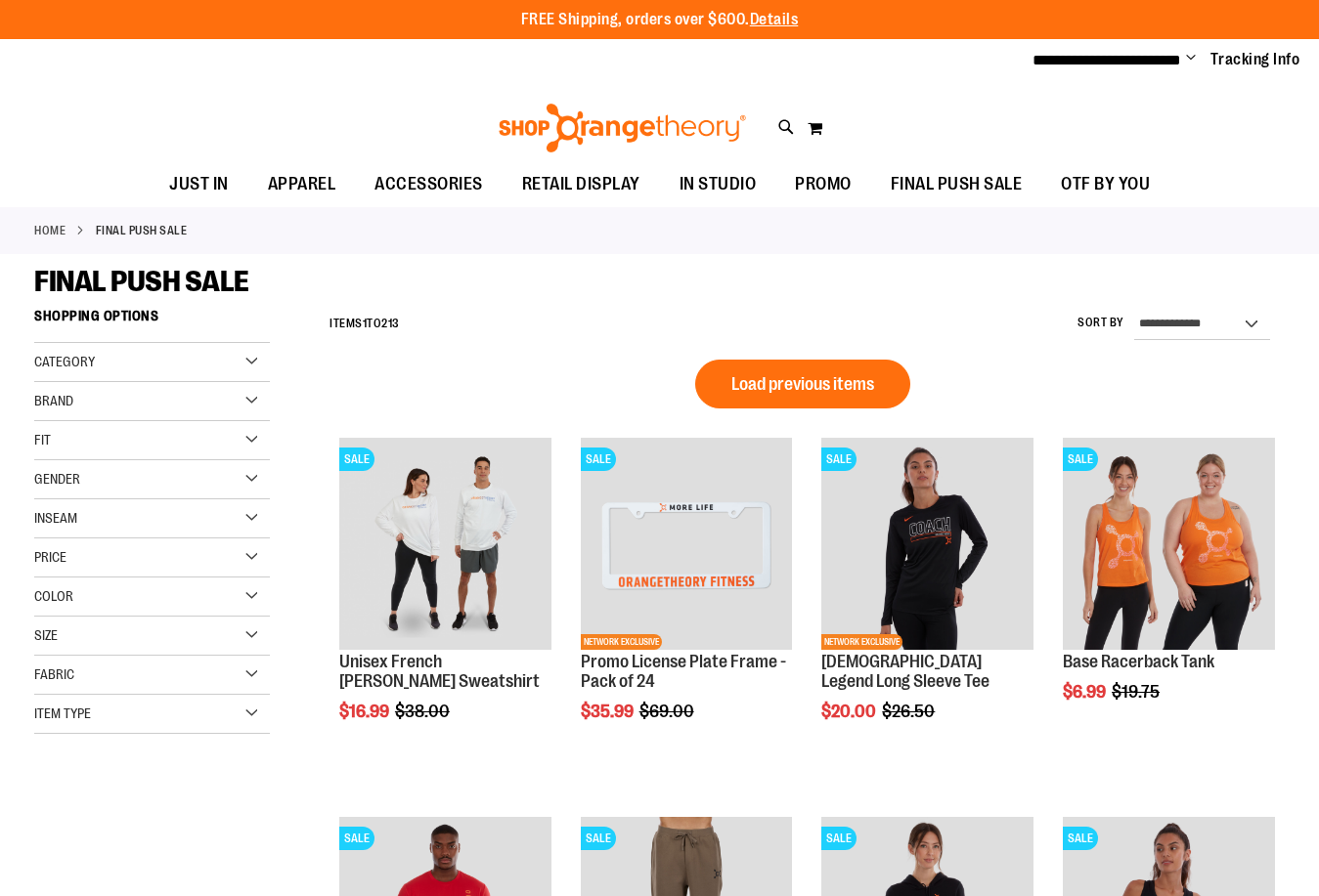
click at [250, 392] on div "Brand" at bounding box center [152, 402] width 236 height 39
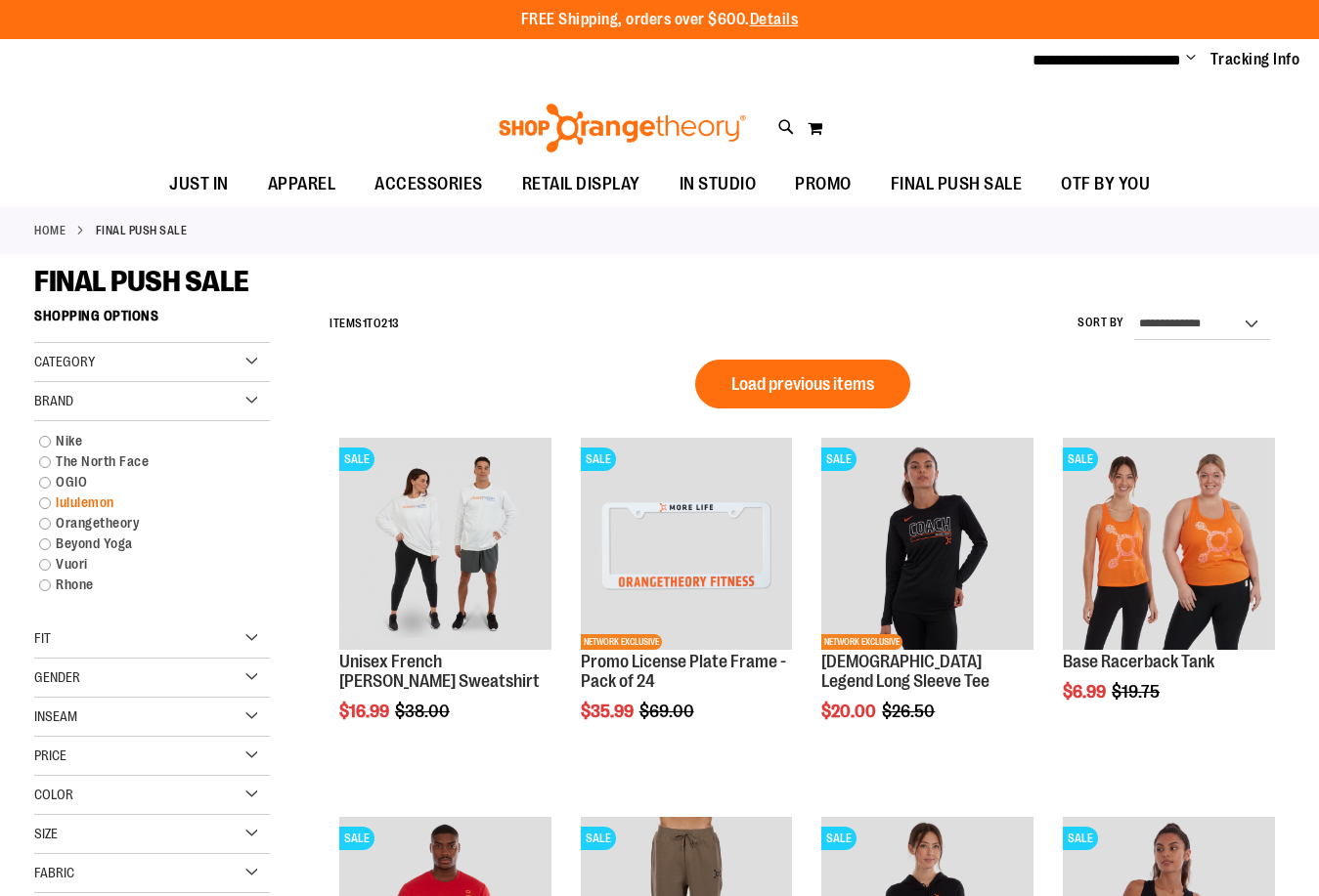
click at [48, 500] on link "lululemon" at bounding box center [143, 502] width 226 height 21
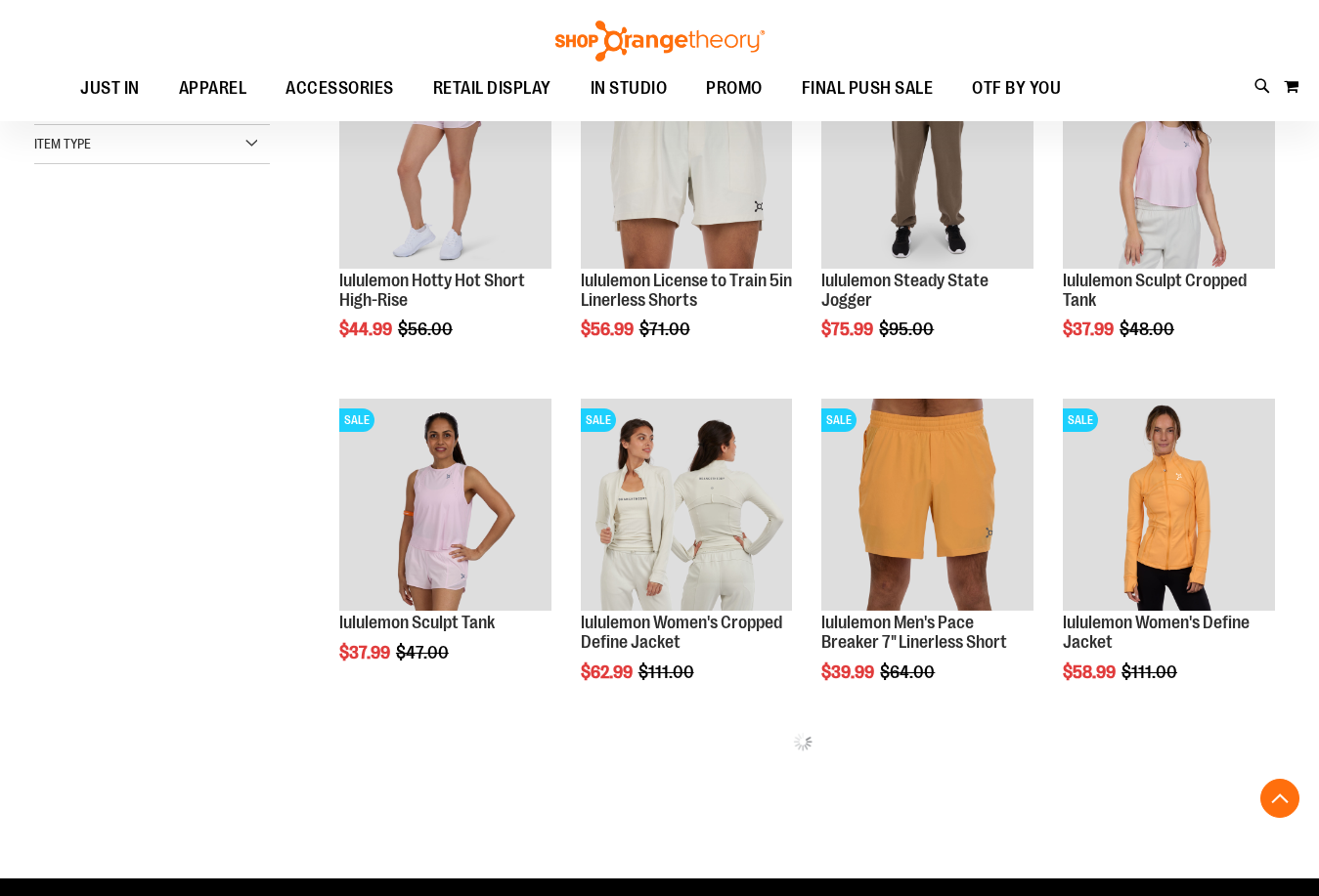
scroll to position [493, 0]
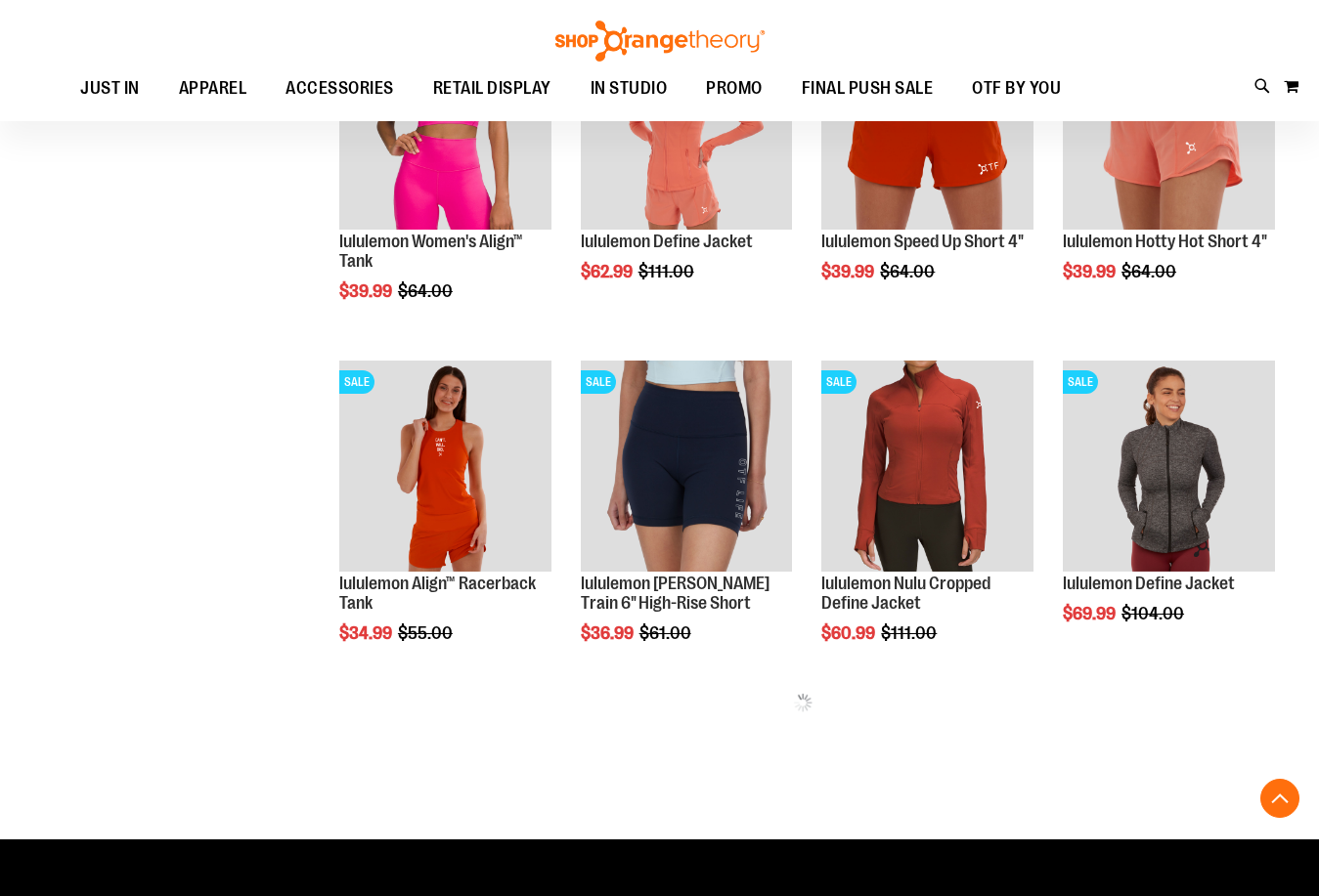
scroll to position [1568, 0]
